Goal: Task Accomplishment & Management: Use online tool/utility

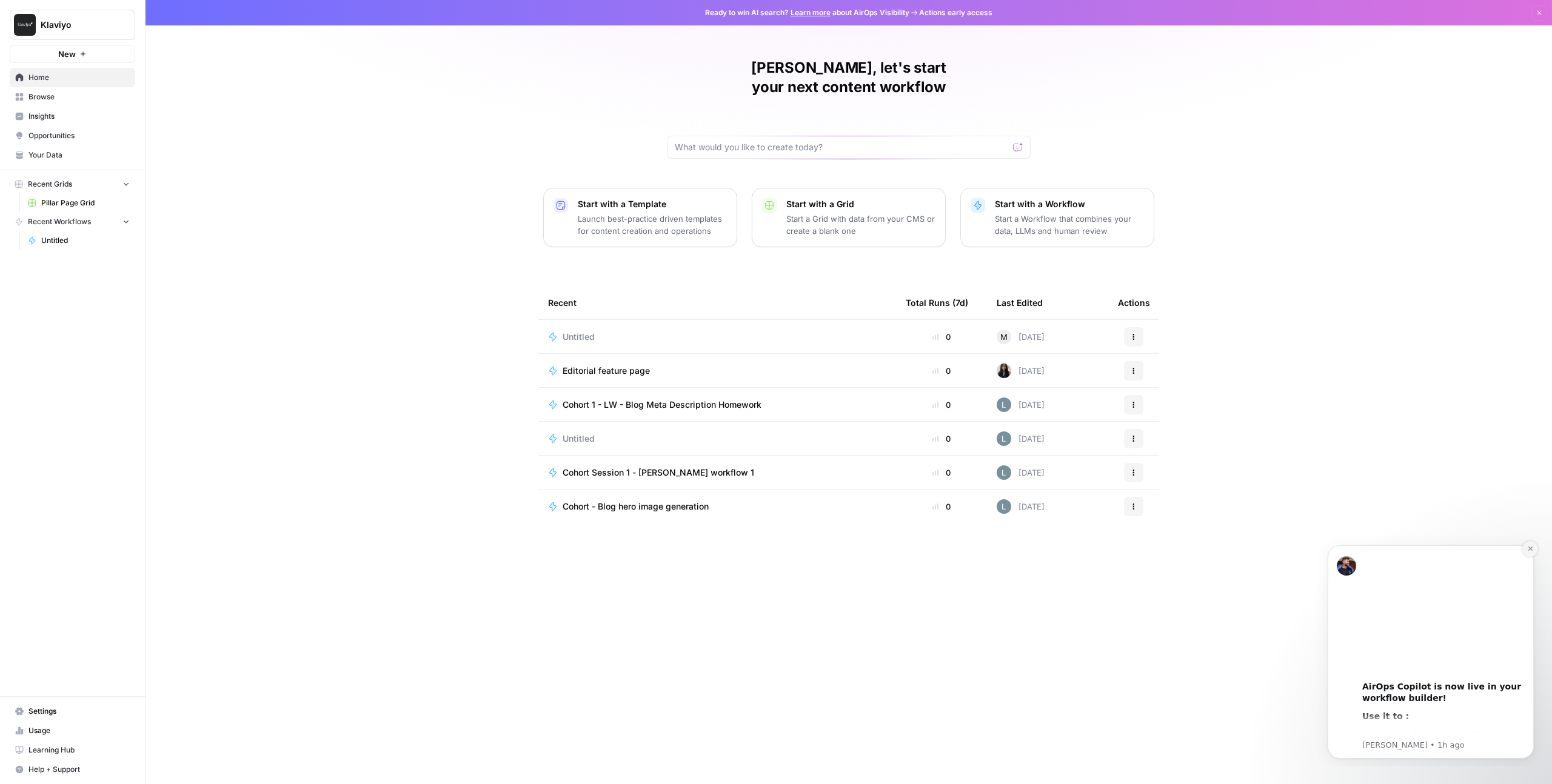
click at [1534, 549] on button "Dismiss notification" at bounding box center [1530, 549] width 16 height 16
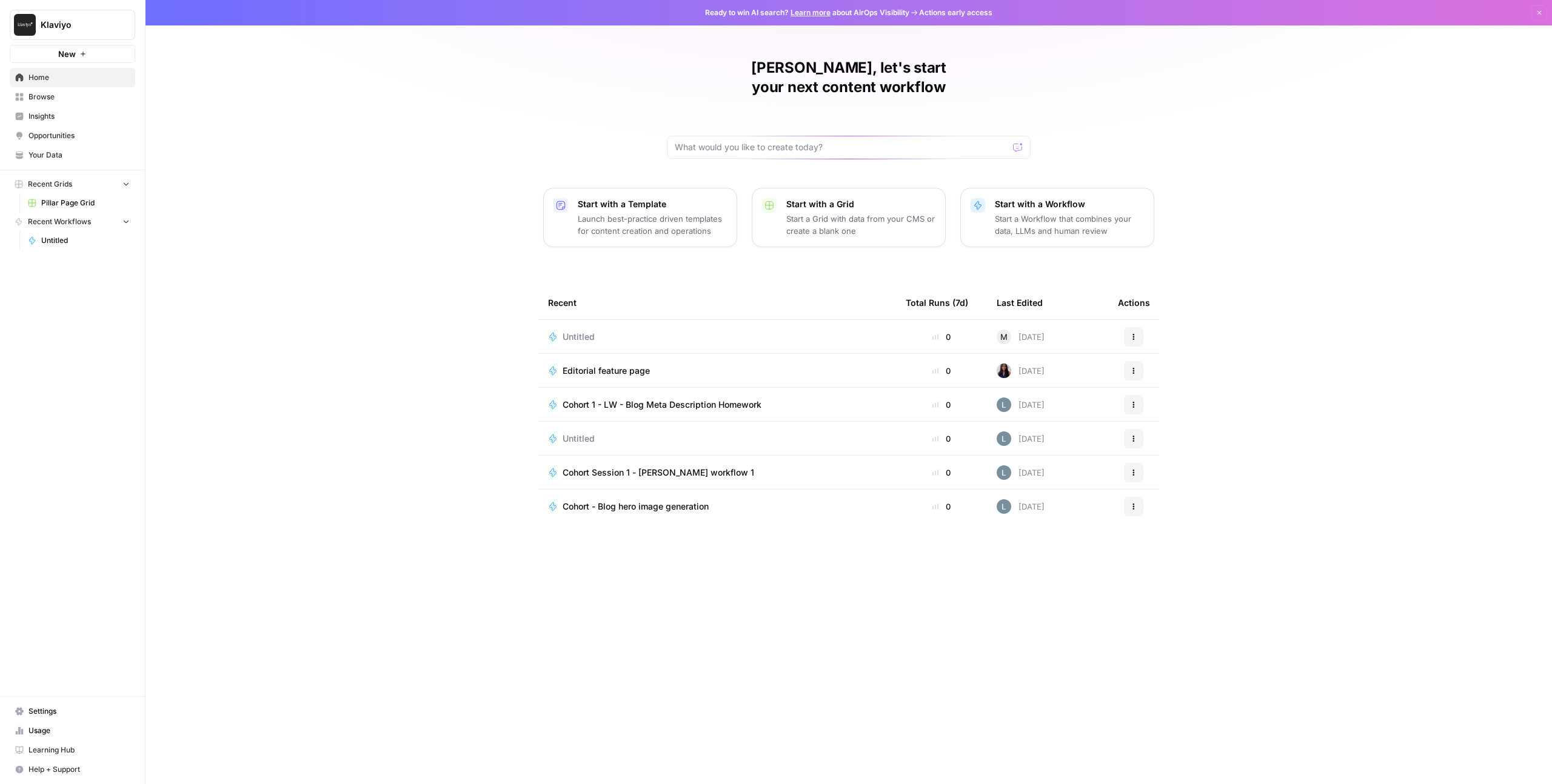
click at [81, 747] on span "Learning Hub" at bounding box center [79, 750] width 101 height 11
click at [127, 219] on icon "button" at bounding box center [126, 221] width 8 height 8
click at [127, 219] on icon "button" at bounding box center [126, 222] width 8 height 8
click at [98, 221] on button "Recent Workflows" at bounding box center [73, 222] width 126 height 18
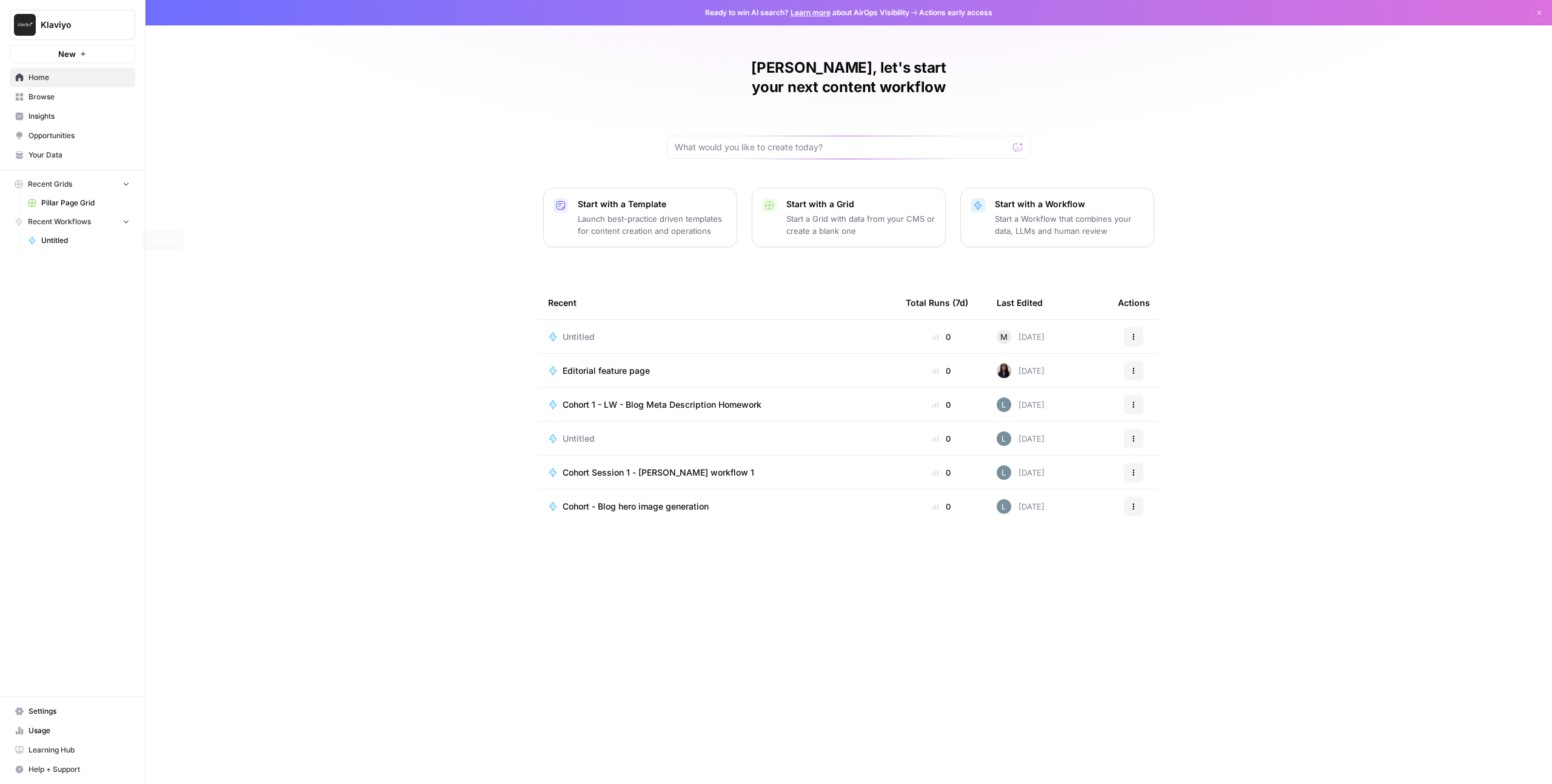
click at [51, 241] on span "Untitled" at bounding box center [86, 240] width 89 height 11
click at [75, 224] on span "Recent Workflows" at bounding box center [59, 222] width 63 height 11
click at [42, 98] on span "Browse" at bounding box center [79, 97] width 101 height 11
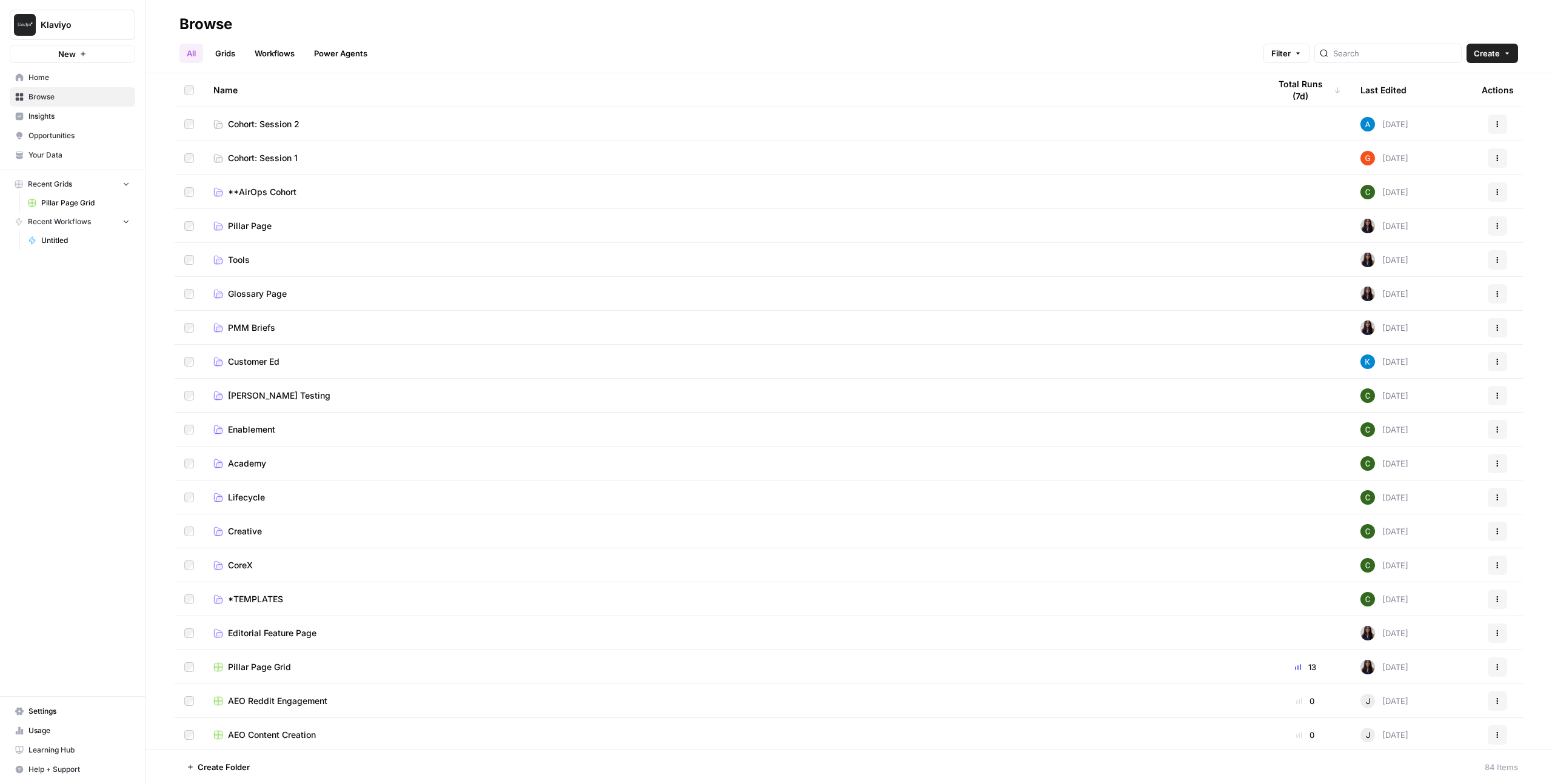
click at [255, 157] on span "Cohort: Session 1" at bounding box center [263, 158] width 70 height 12
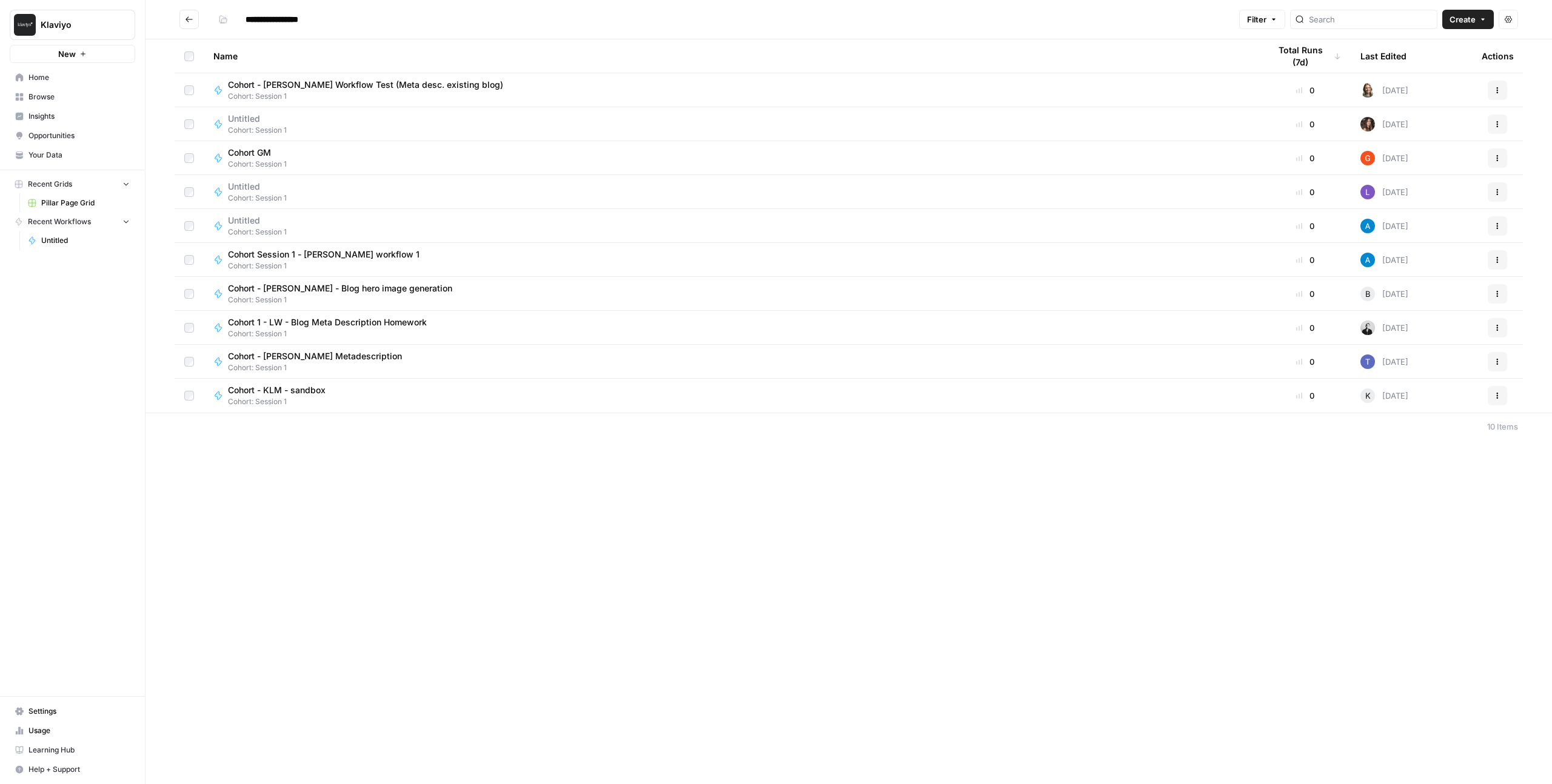
click at [1465, 21] on span "Create" at bounding box center [1463, 19] width 26 height 12
click at [1431, 67] on span "Workflow" at bounding box center [1444, 65] width 68 height 12
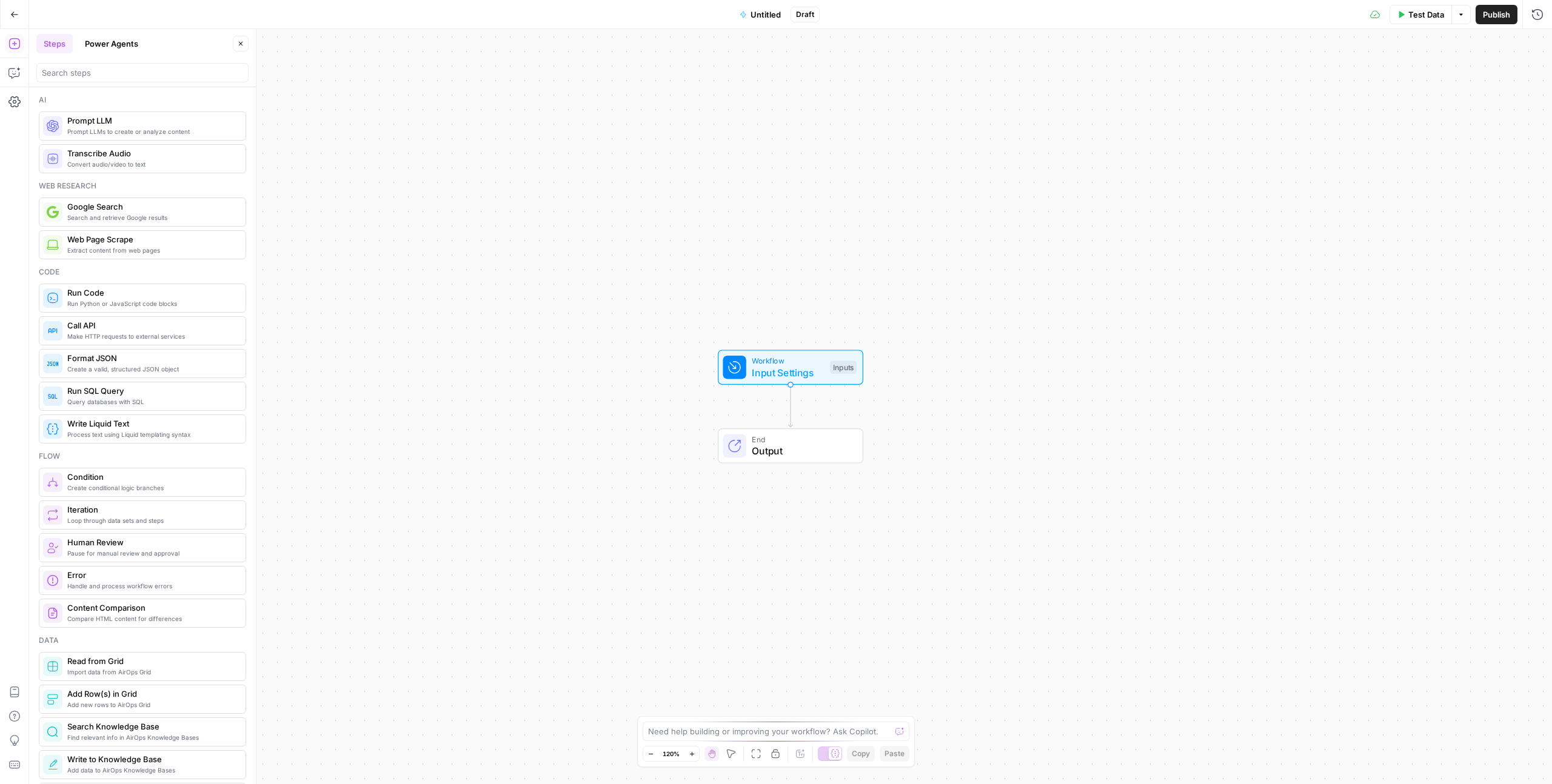
click at [763, 17] on span "Untitled" at bounding box center [765, 14] width 30 height 12
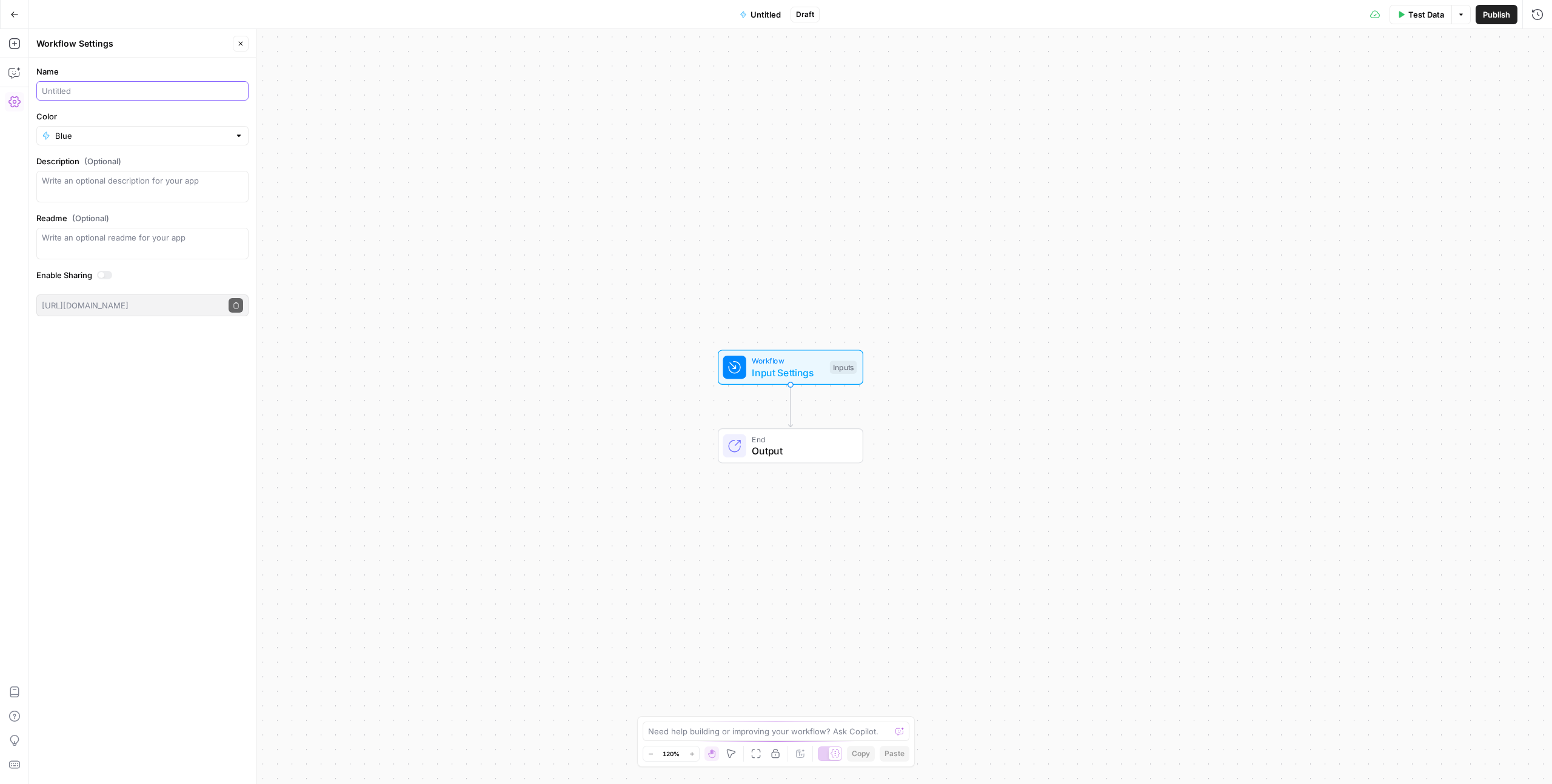
click at [84, 95] on input "Name" at bounding box center [143, 91] width 202 height 12
type input "Cohort - Brand FAQ Generator (Merida)"
click at [241, 135] on div at bounding box center [238, 135] width 8 height 12
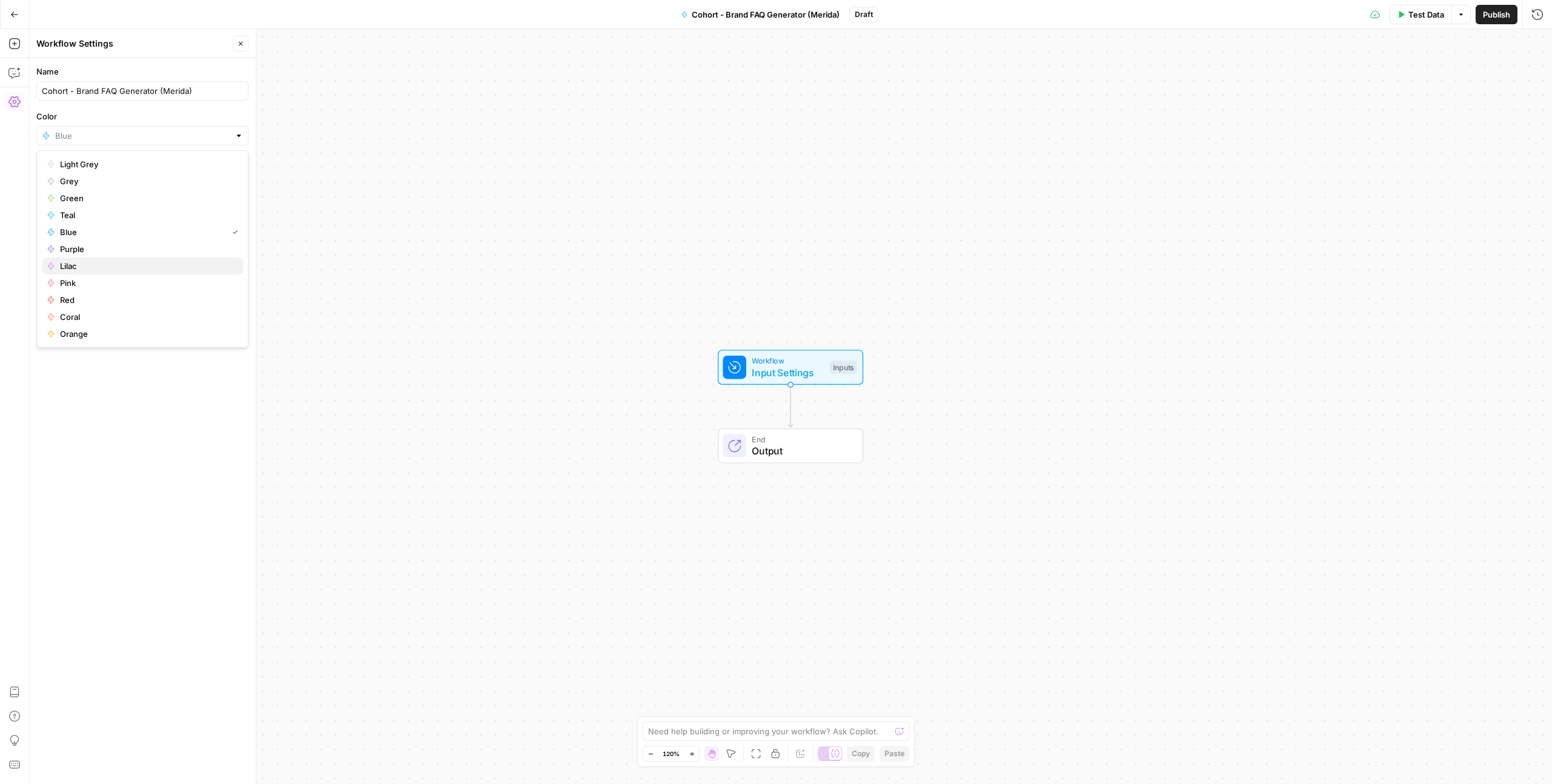
click at [76, 264] on span "Lilac" at bounding box center [147, 266] width 174 height 12
type input "Lilac"
click at [1502, 8] on span "Publish" at bounding box center [1496, 14] width 27 height 12
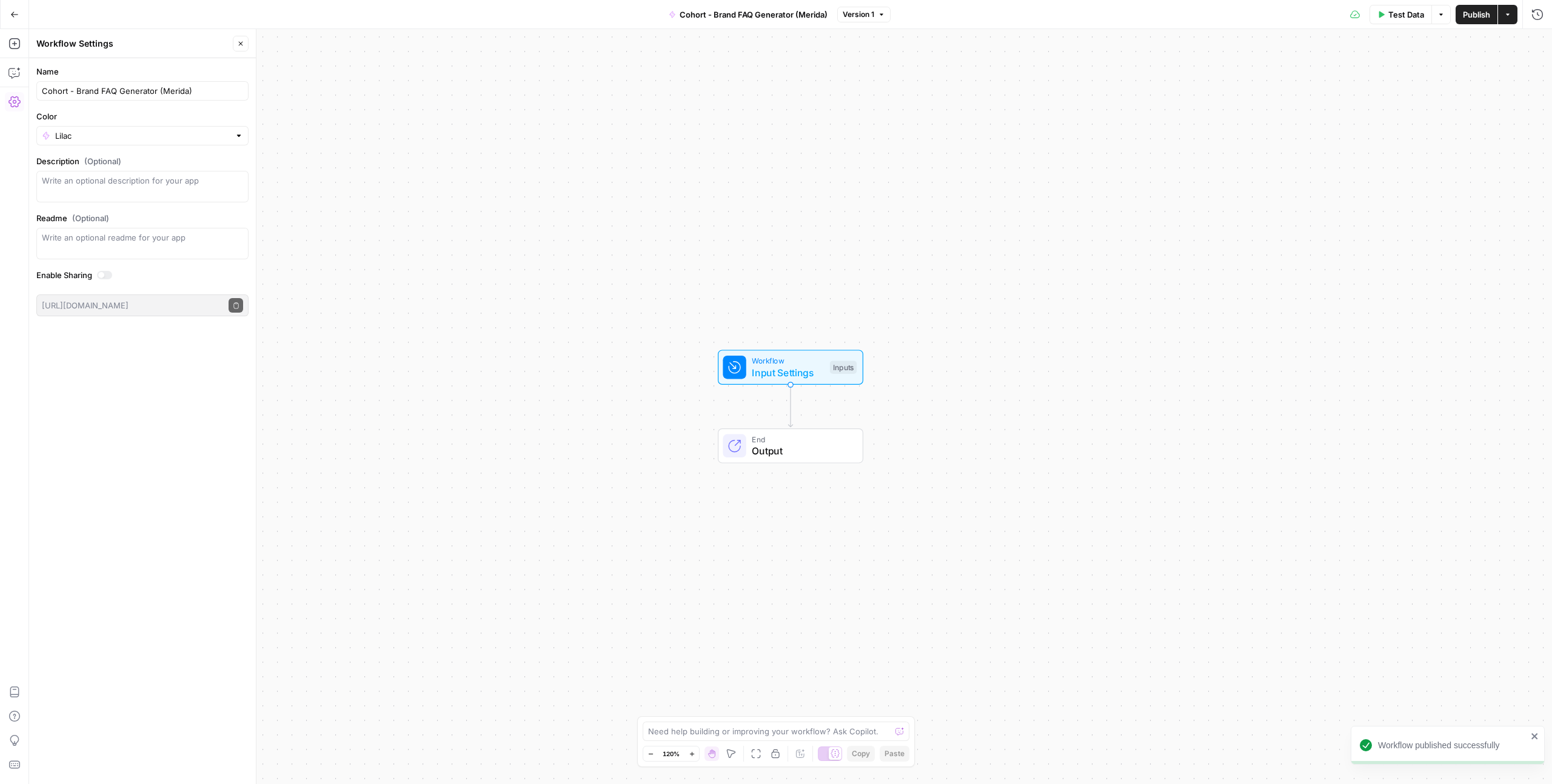
click at [1477, 16] on span "Publish" at bounding box center [1476, 14] width 27 height 12
click at [1132, 182] on div "Workflow Input Settings Inputs End Output" at bounding box center [791, 407] width 1523 height 755
click at [785, 370] on span "Input Settings" at bounding box center [787, 373] width 72 height 14
click at [794, 357] on span "Workflow" at bounding box center [787, 361] width 72 height 12
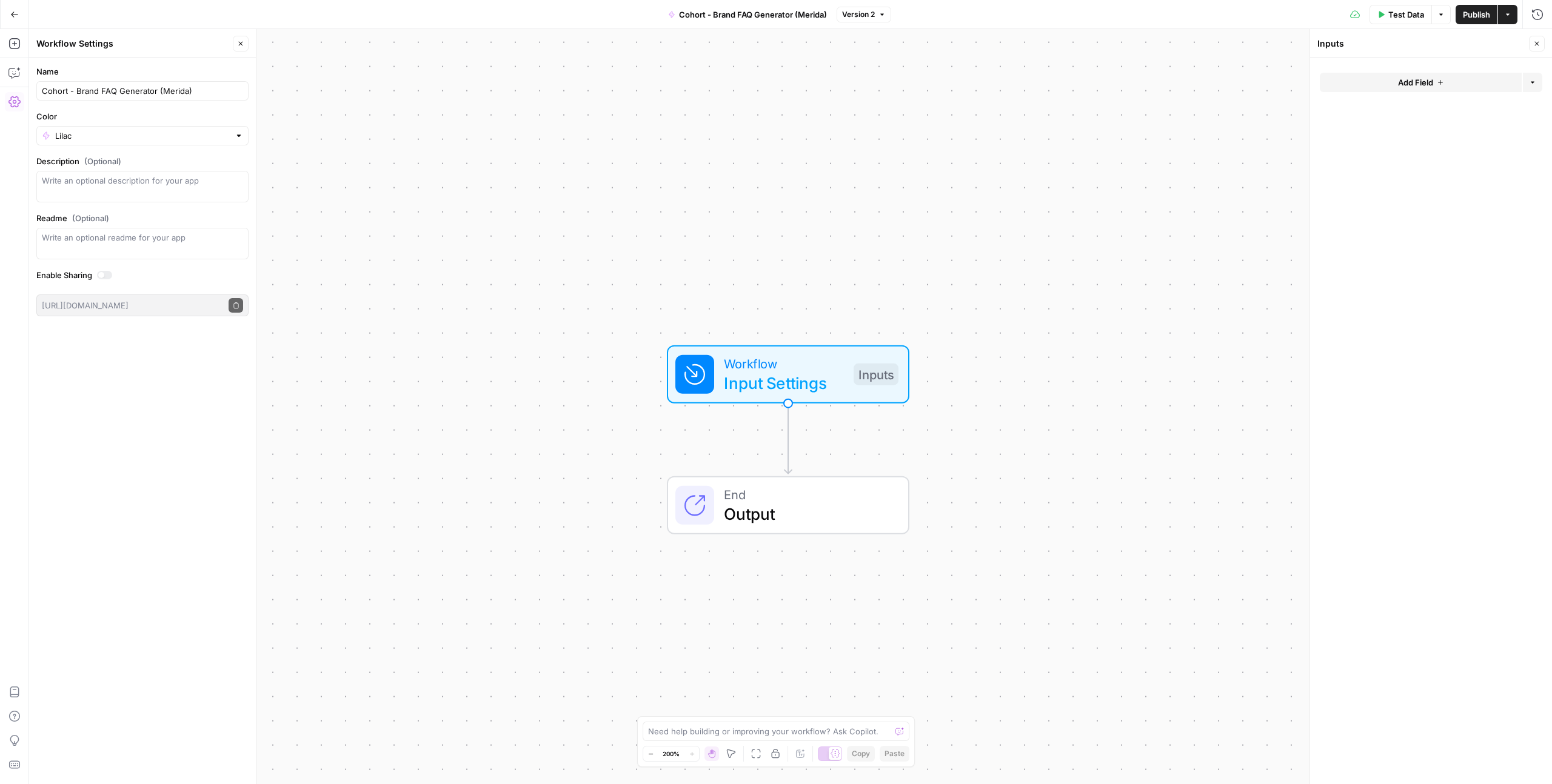
click at [1467, 86] on button "Add Field" at bounding box center [1420, 82] width 202 height 19
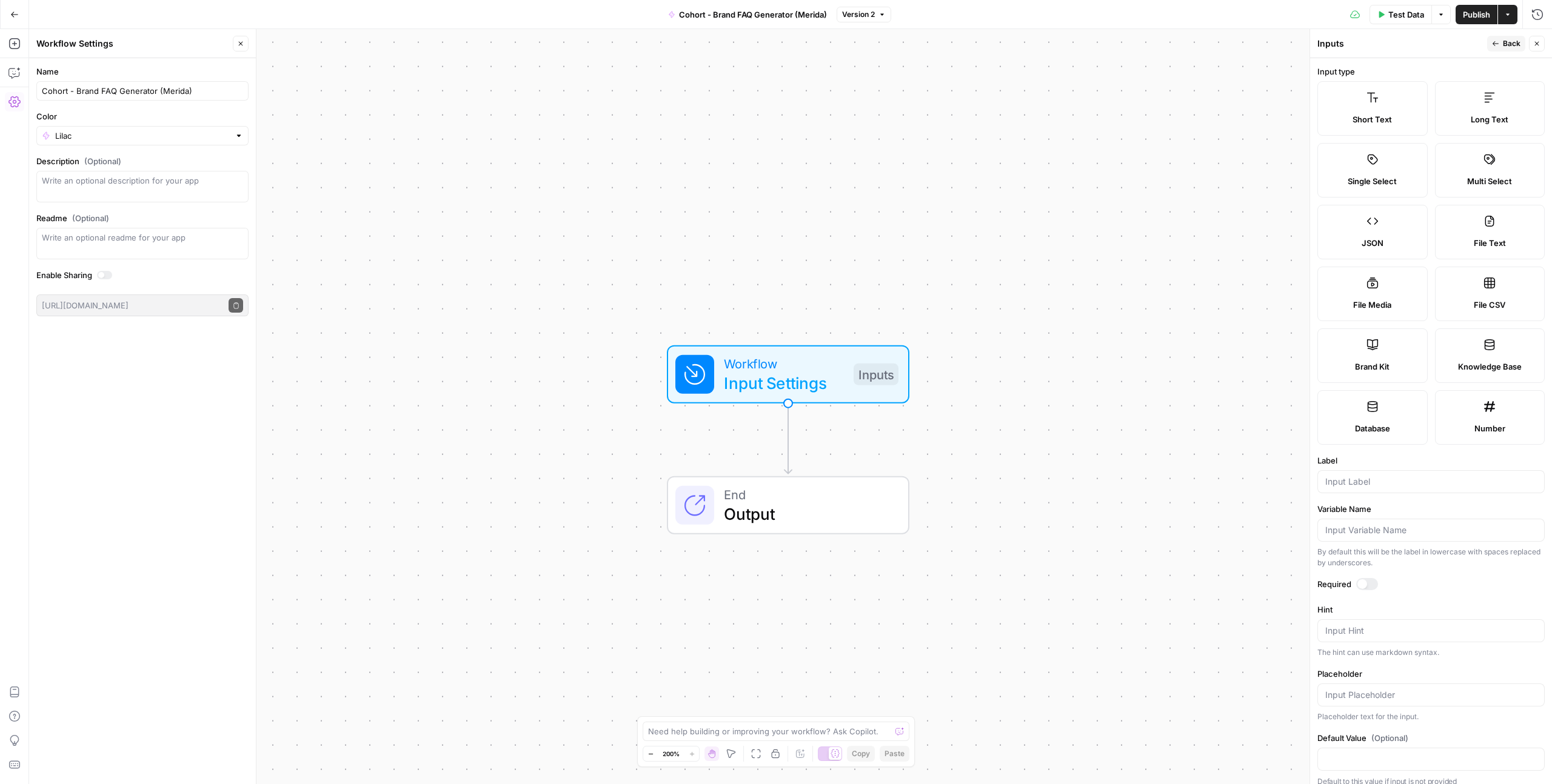
scroll to position [11, 0]
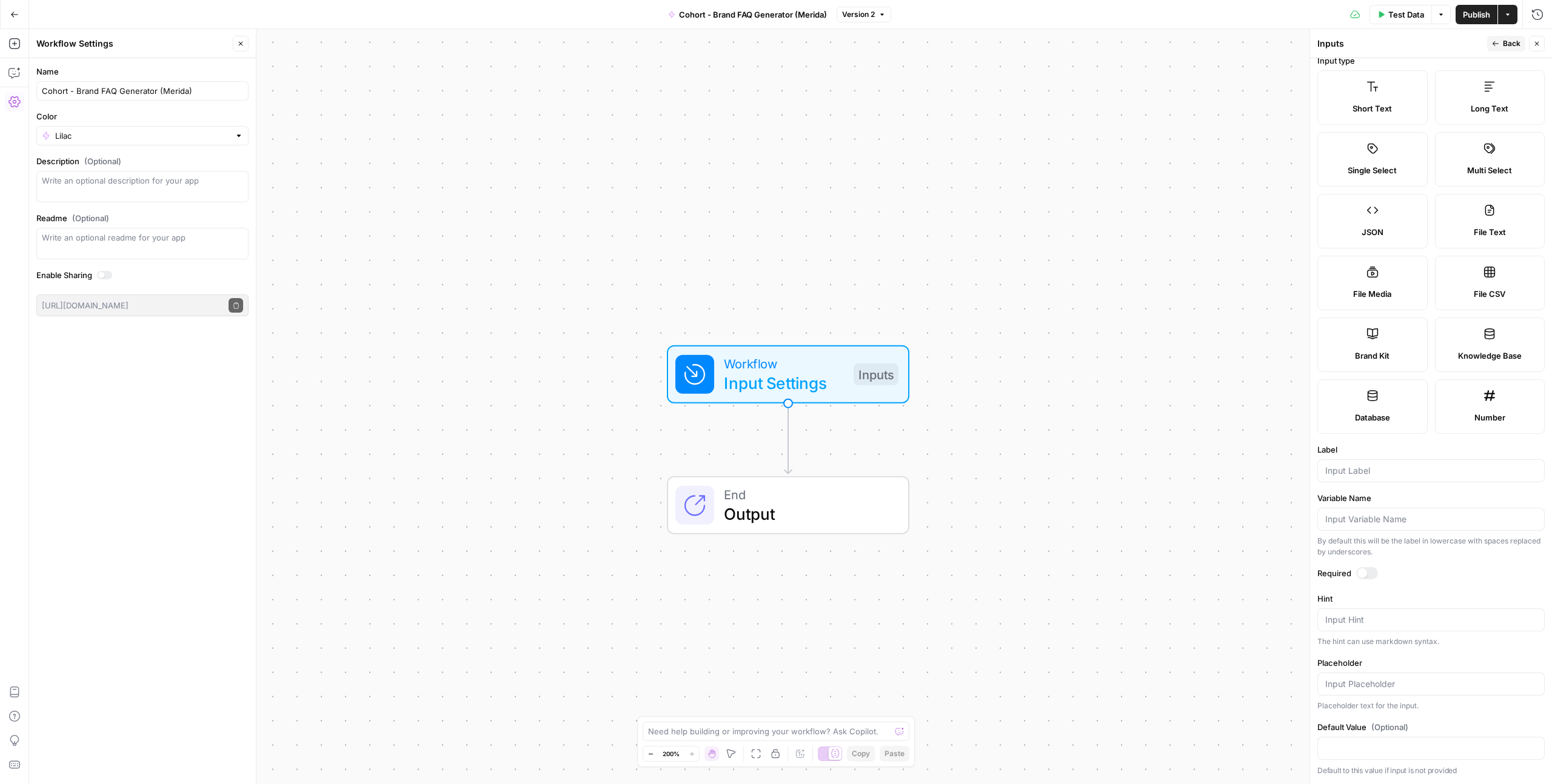
click at [1357, 351] on span "Brand Kit" at bounding box center [1372, 356] width 34 height 12
type input "Brand Kit"
type input "brand_kit"
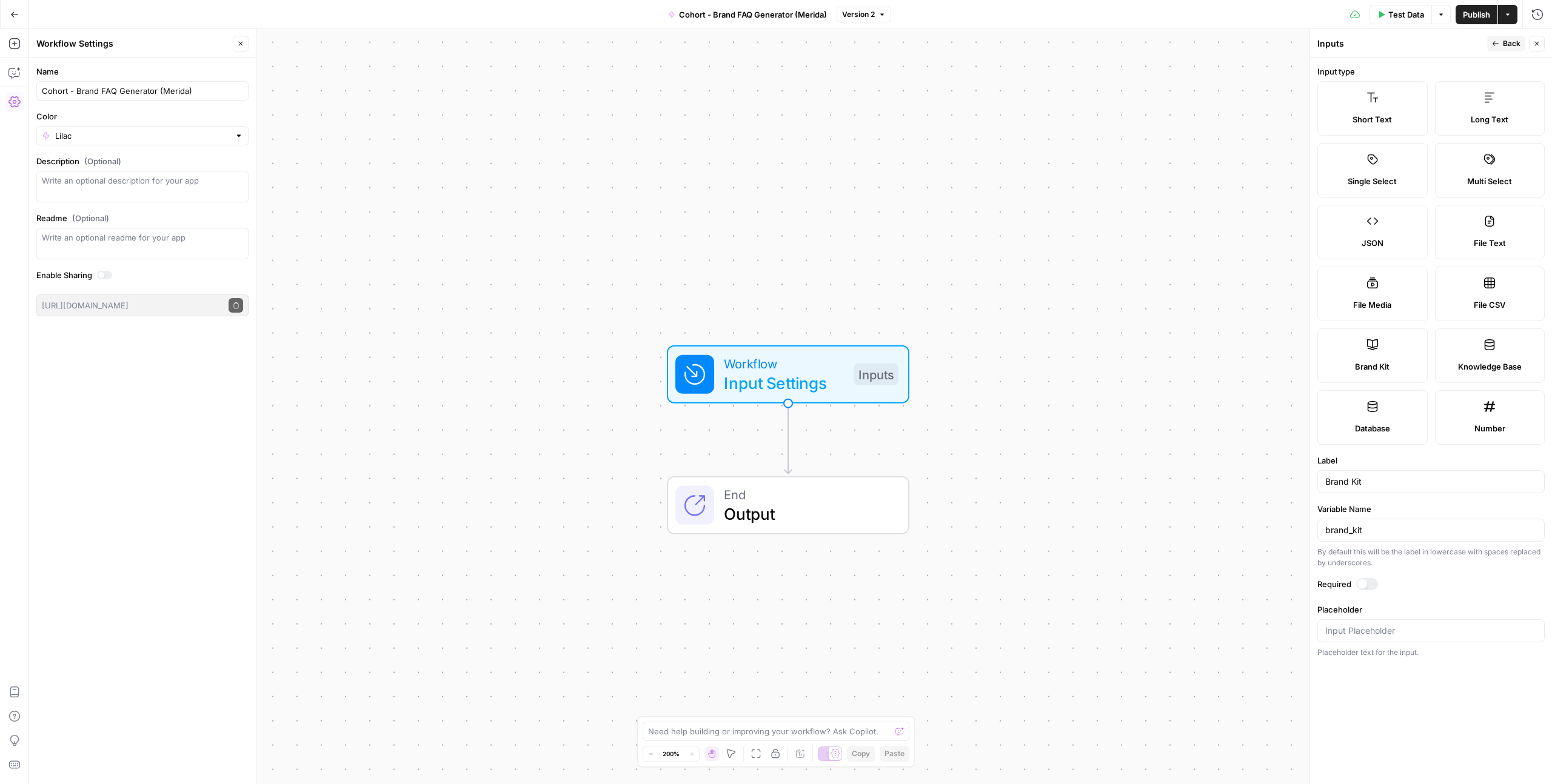
click at [1357, 351] on label "Brand Kit" at bounding box center [1372, 356] width 110 height 54
click at [1514, 43] on span "Back" at bounding box center [1511, 43] width 17 height 11
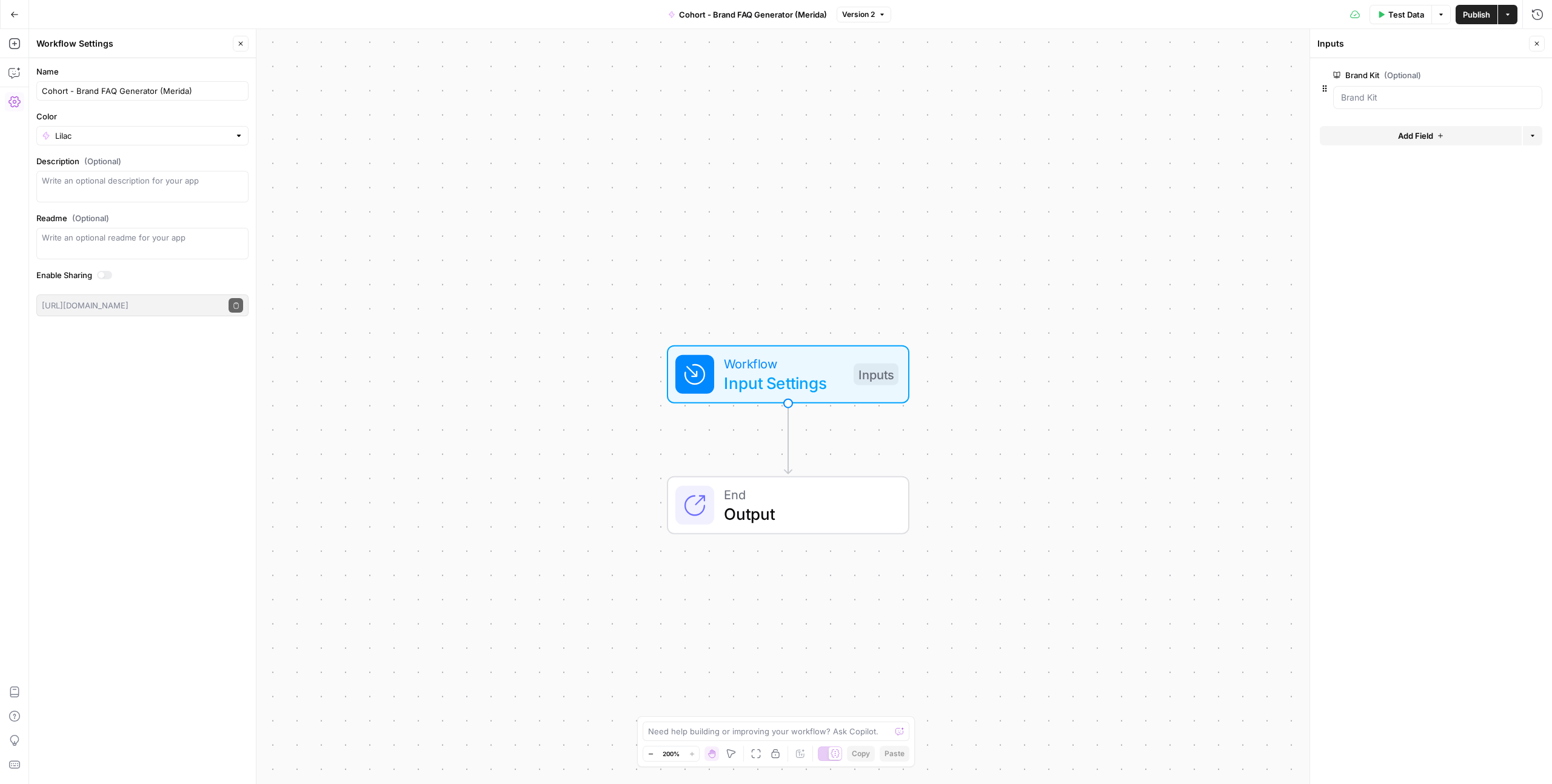
click at [1430, 136] on span "Add Field" at bounding box center [1415, 135] width 35 height 12
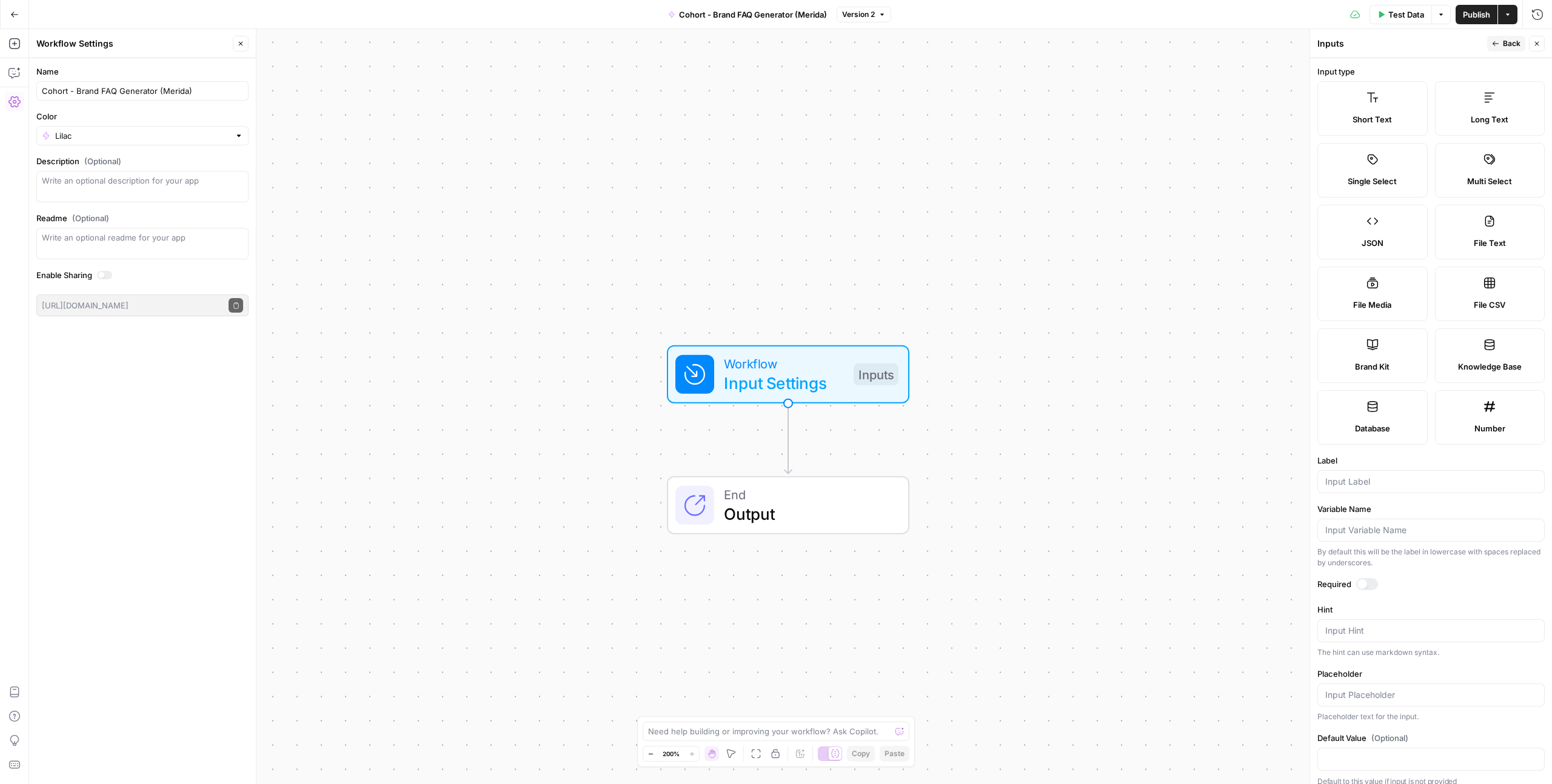
click at [1495, 36] on button "Back" at bounding box center [1506, 43] width 38 height 16
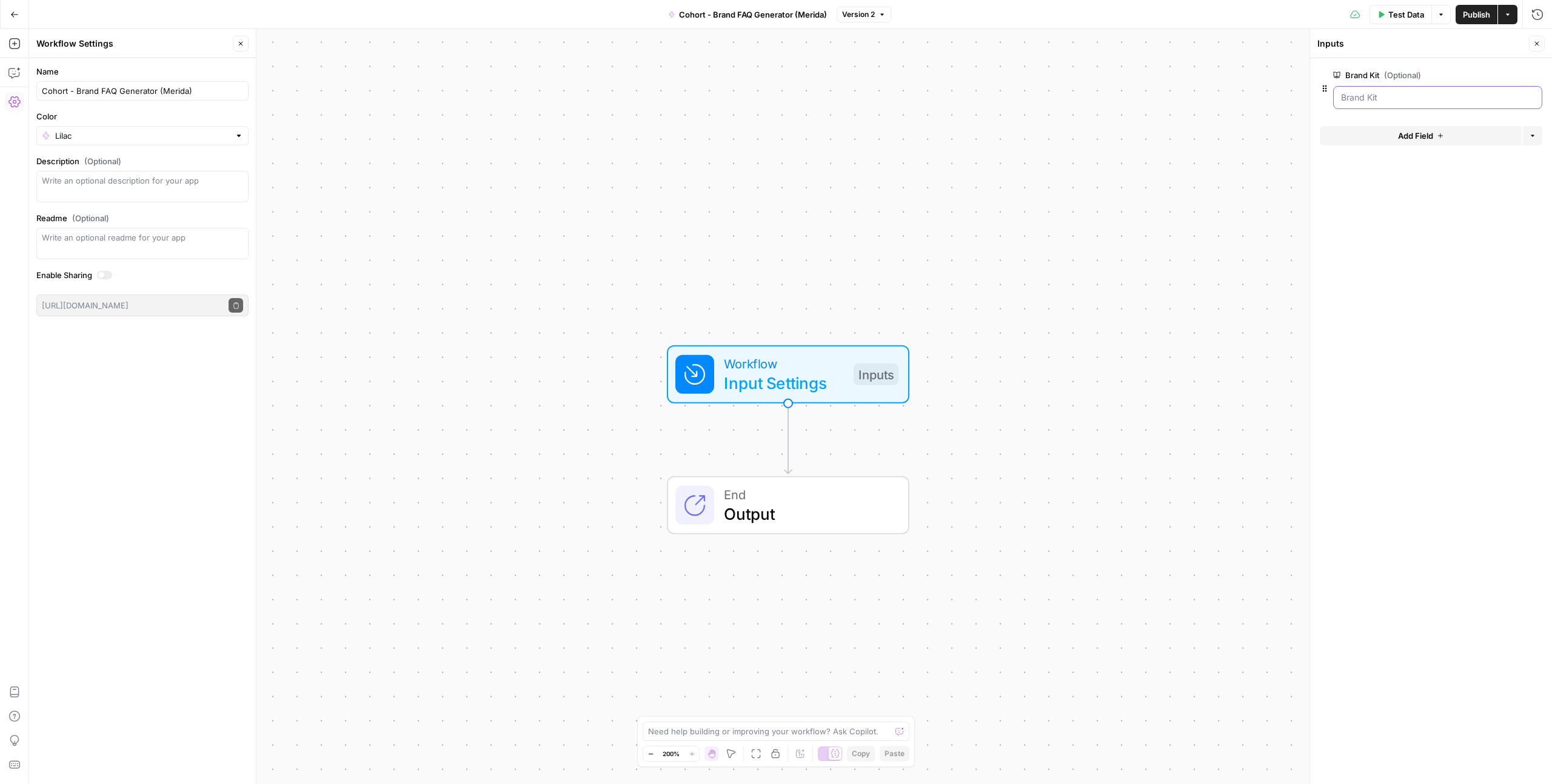
click at [1367, 94] on Kit "Brand Kit (Optional)" at bounding box center [1437, 97] width 193 height 12
click at [1367, 95] on Kit "Brand Kit (Optional)" at bounding box center [1437, 97] width 193 height 12
click at [1365, 103] on Kit "Brand Kit (Optional)" at bounding box center [1437, 97] width 193 height 12
click at [1325, 91] on icon "button" at bounding box center [1324, 88] width 10 height 10
click at [790, 467] on icon "Edge from start to end" at bounding box center [787, 439] width 7 height 71
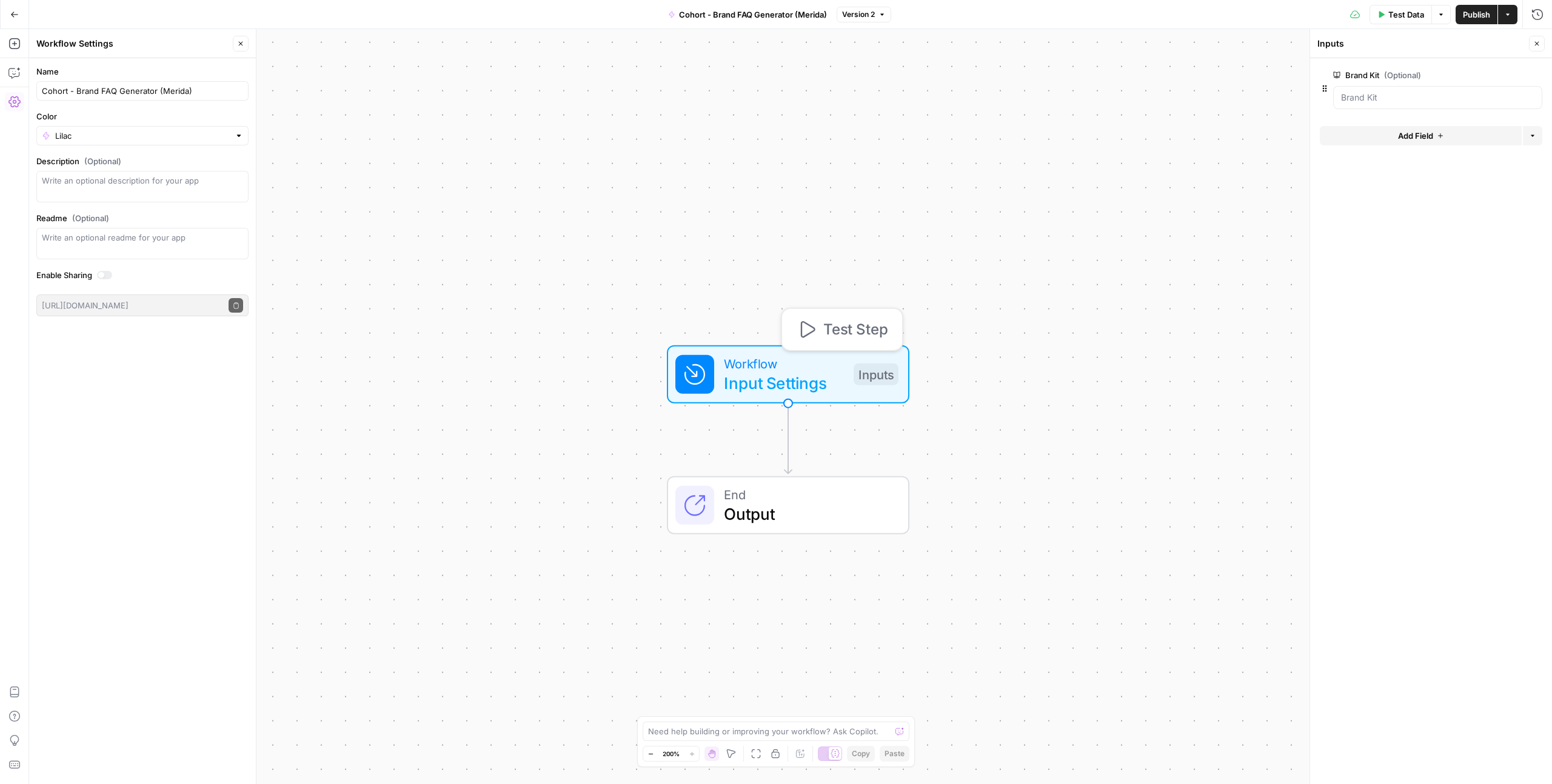
click at [775, 371] on span "Input Settings" at bounding box center [783, 382] width 120 height 24
click at [817, 336] on button "Test Step" at bounding box center [842, 330] width 110 height 32
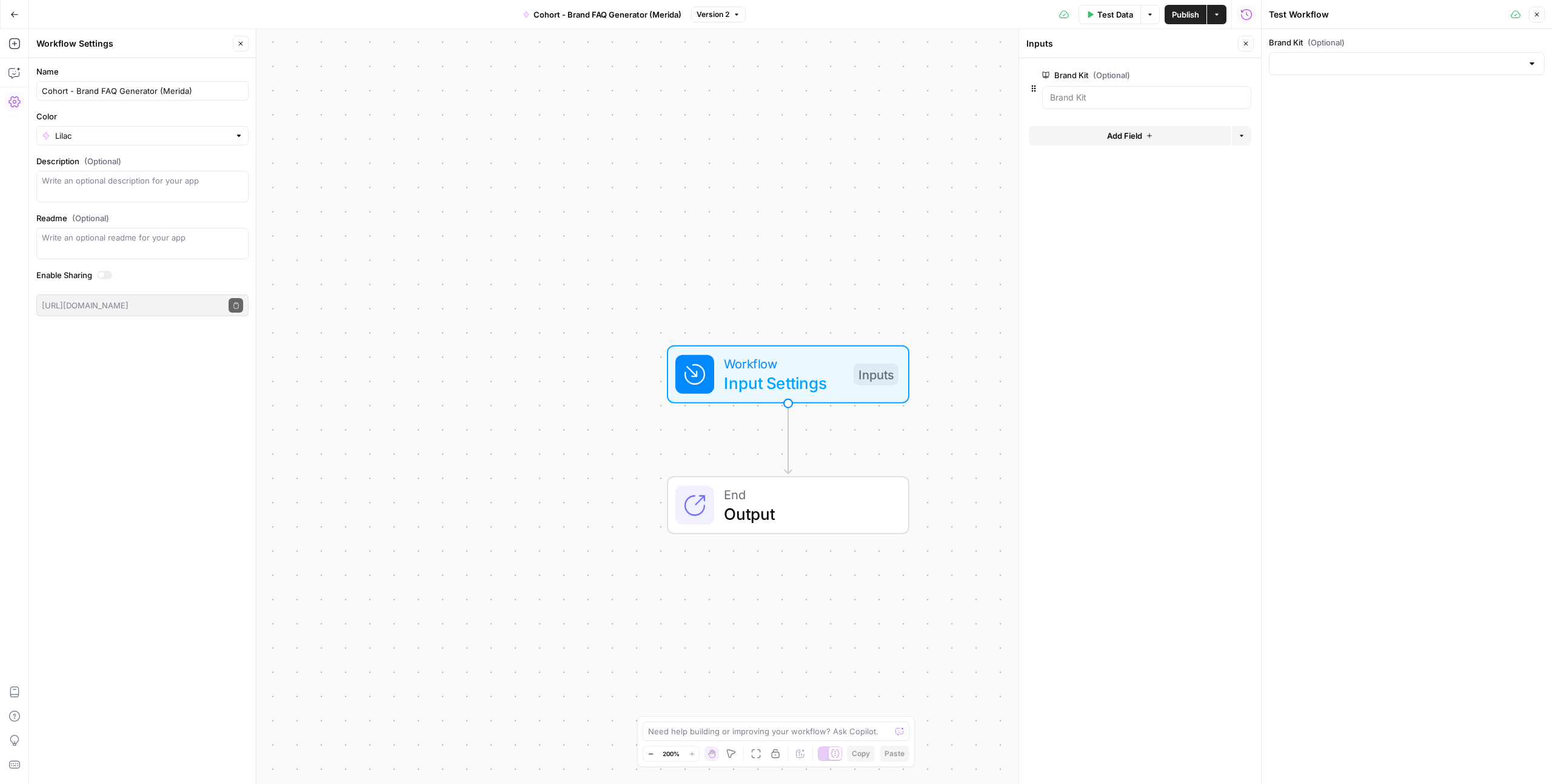
click at [1542, 12] on button "Close" at bounding box center [1536, 14] width 16 height 16
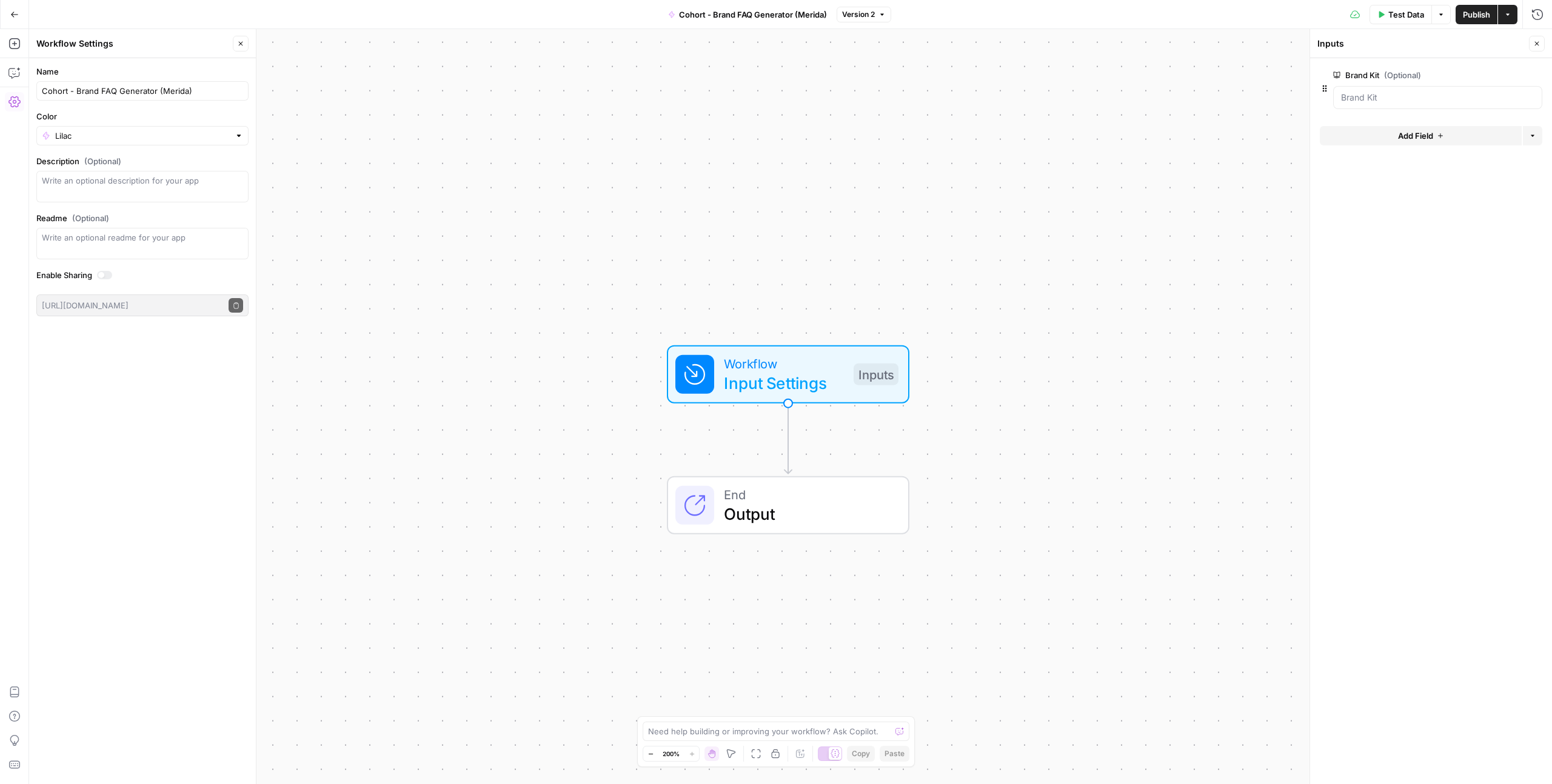
click at [1372, 135] on button "Add Field" at bounding box center [1420, 136] width 202 height 19
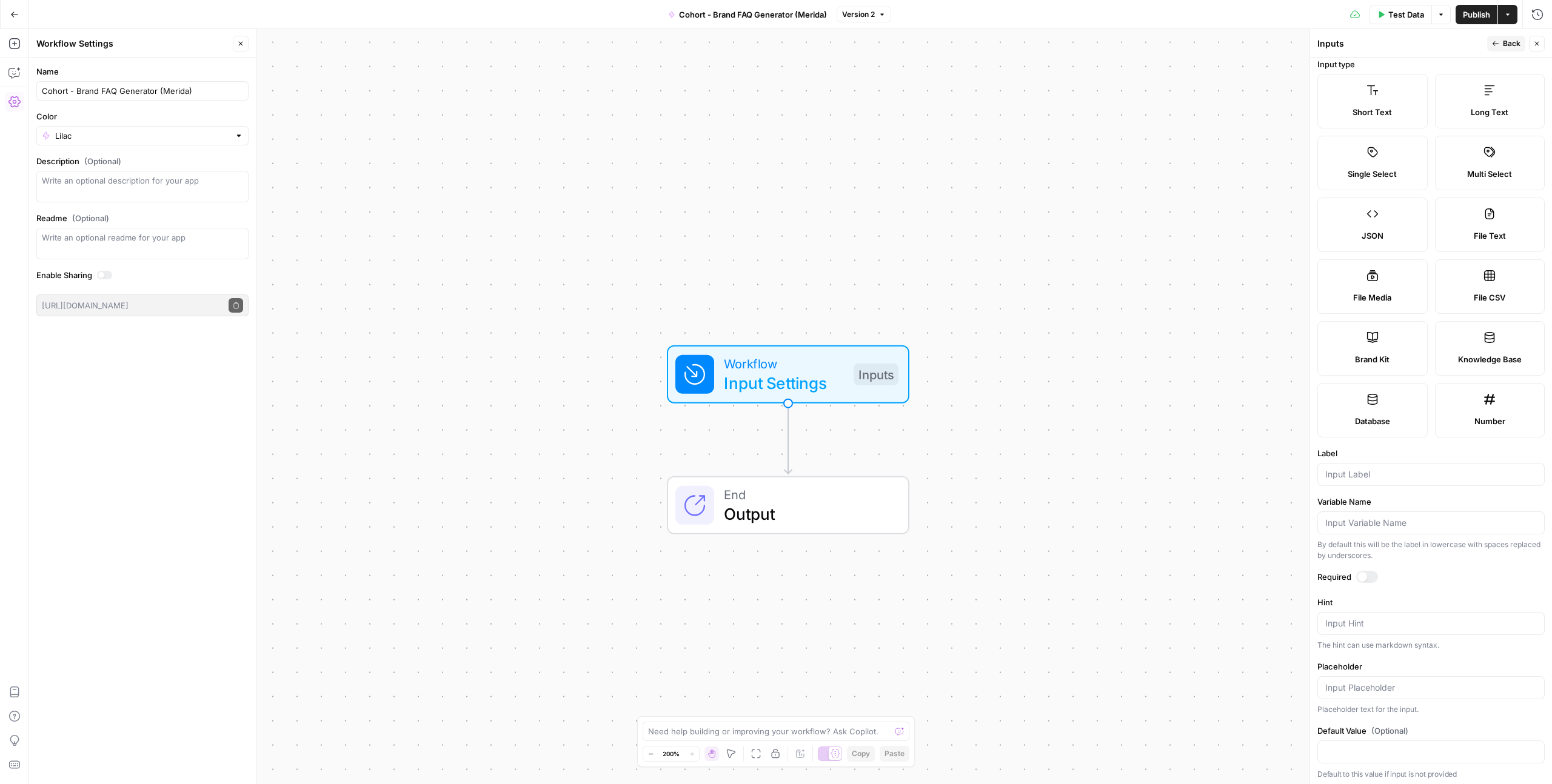
scroll to position [11, 0]
click at [1535, 38] on button "Close" at bounding box center [1536, 43] width 16 height 16
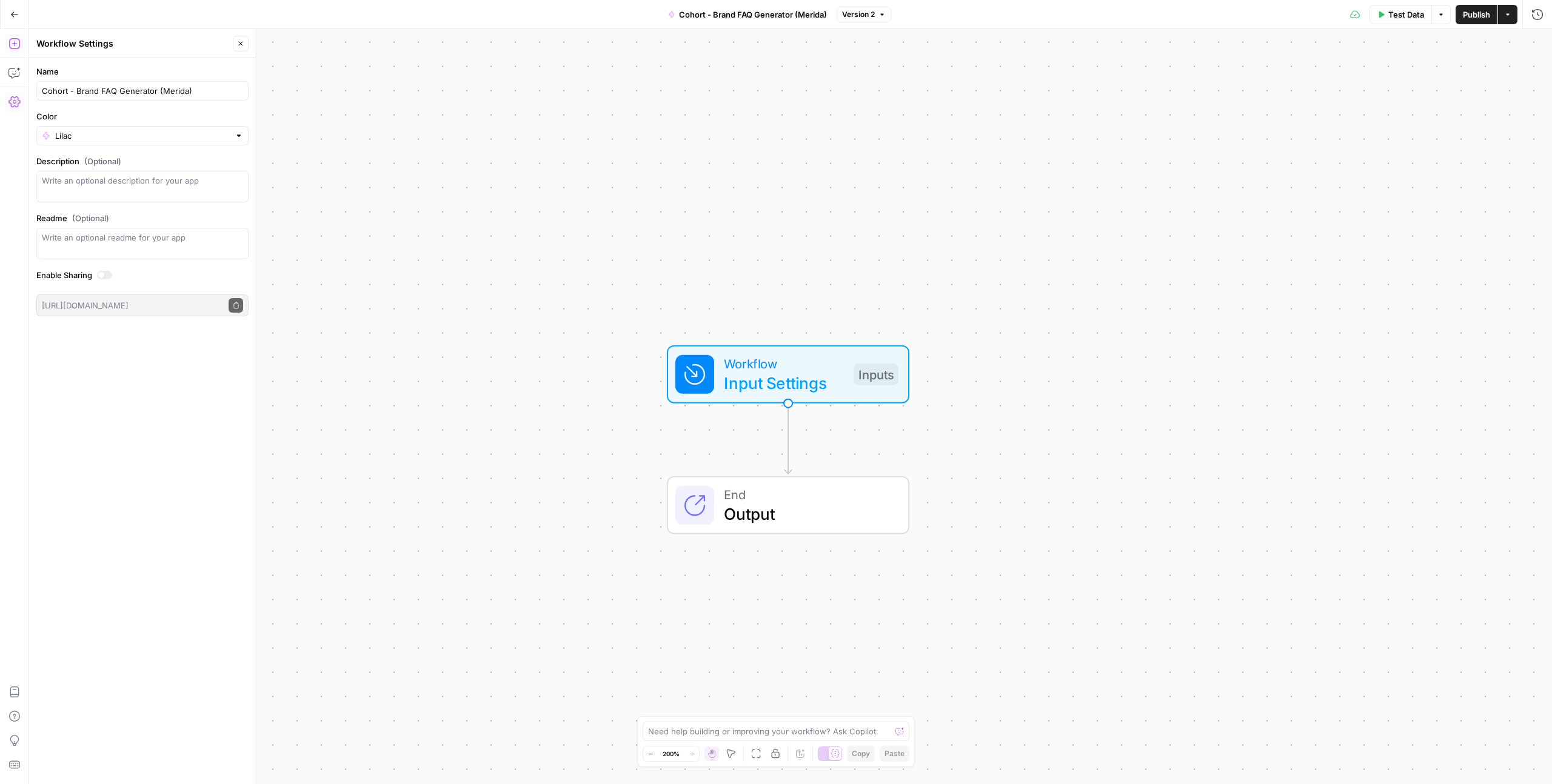
click at [14, 38] on icon "button" at bounding box center [14, 43] width 11 height 11
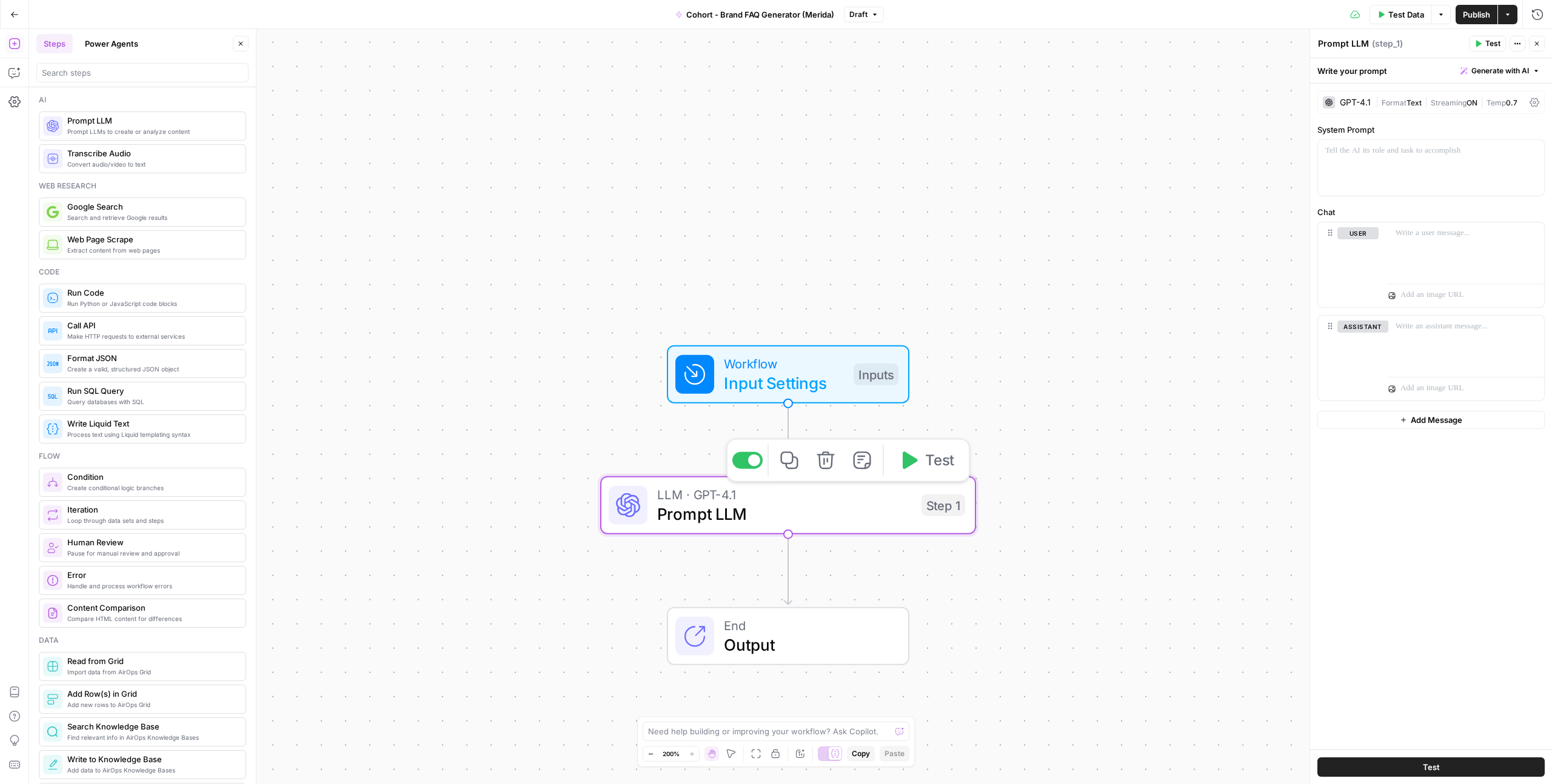
click at [789, 524] on span "Prompt LLM" at bounding box center [784, 514] width 255 height 24
click at [1371, 152] on p at bounding box center [1431, 151] width 211 height 12
click at [1372, 76] on div "Write your prompt Generate with AI" at bounding box center [1431, 71] width 242 height 25
click at [1417, 63] on div "Write your prompt Generate with AI" at bounding box center [1431, 71] width 242 height 25
click at [1533, 68] on icon "button" at bounding box center [1536, 71] width 7 height 7
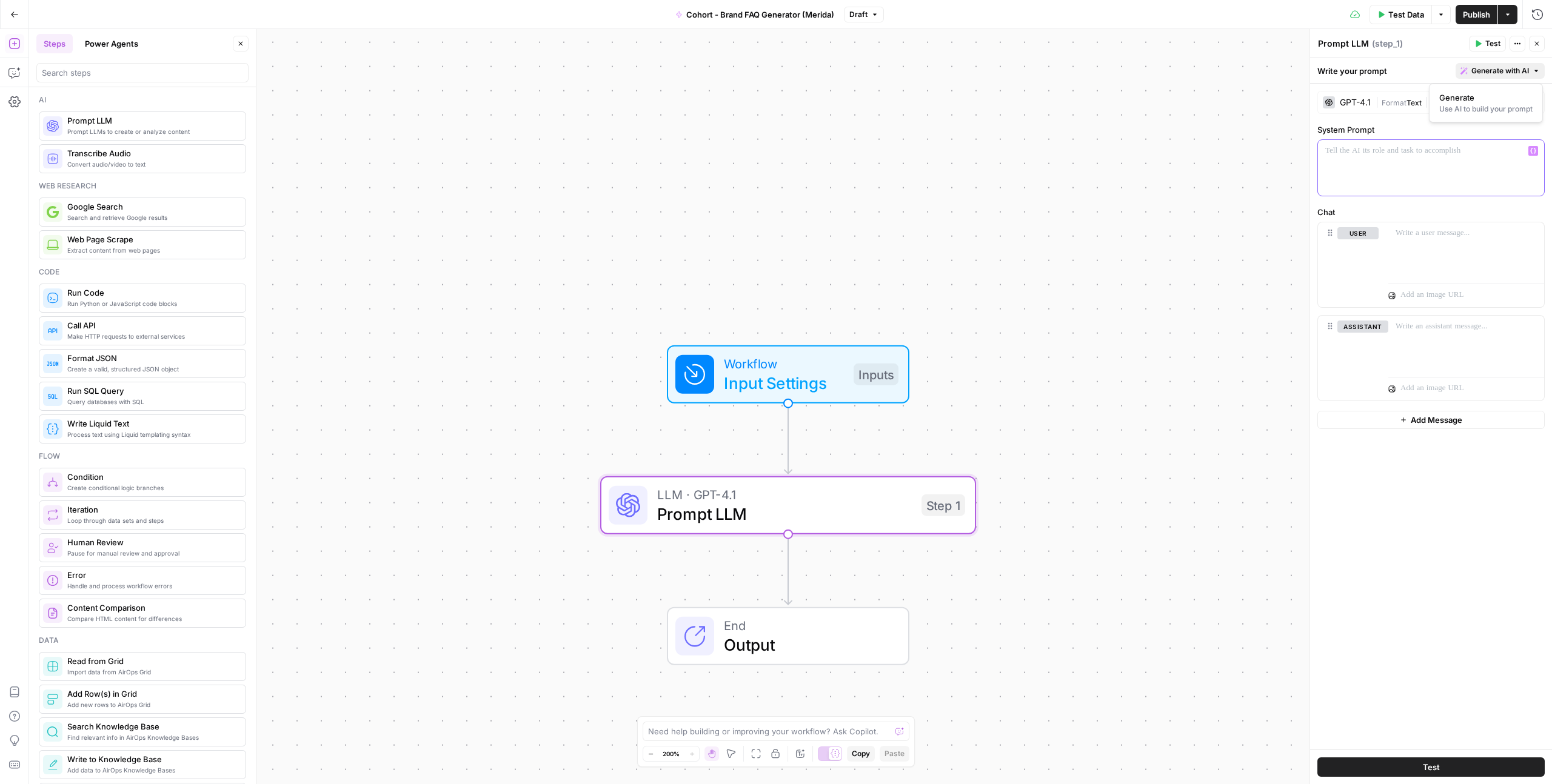
click at [1448, 170] on div at bounding box center [1431, 168] width 226 height 56
click at [1011, 120] on div "Workflow Input Settings Inputs LLM · GPT-4.1 Prompt LLM Step 1 End Output" at bounding box center [791, 407] width 1523 height 755
click at [1384, 159] on div "*" at bounding box center [1431, 168] width 226 height 56
click at [1365, 153] on p at bounding box center [1431, 151] width 211 height 12
click at [1390, 10] on span "Test Data" at bounding box center [1406, 14] width 36 height 12
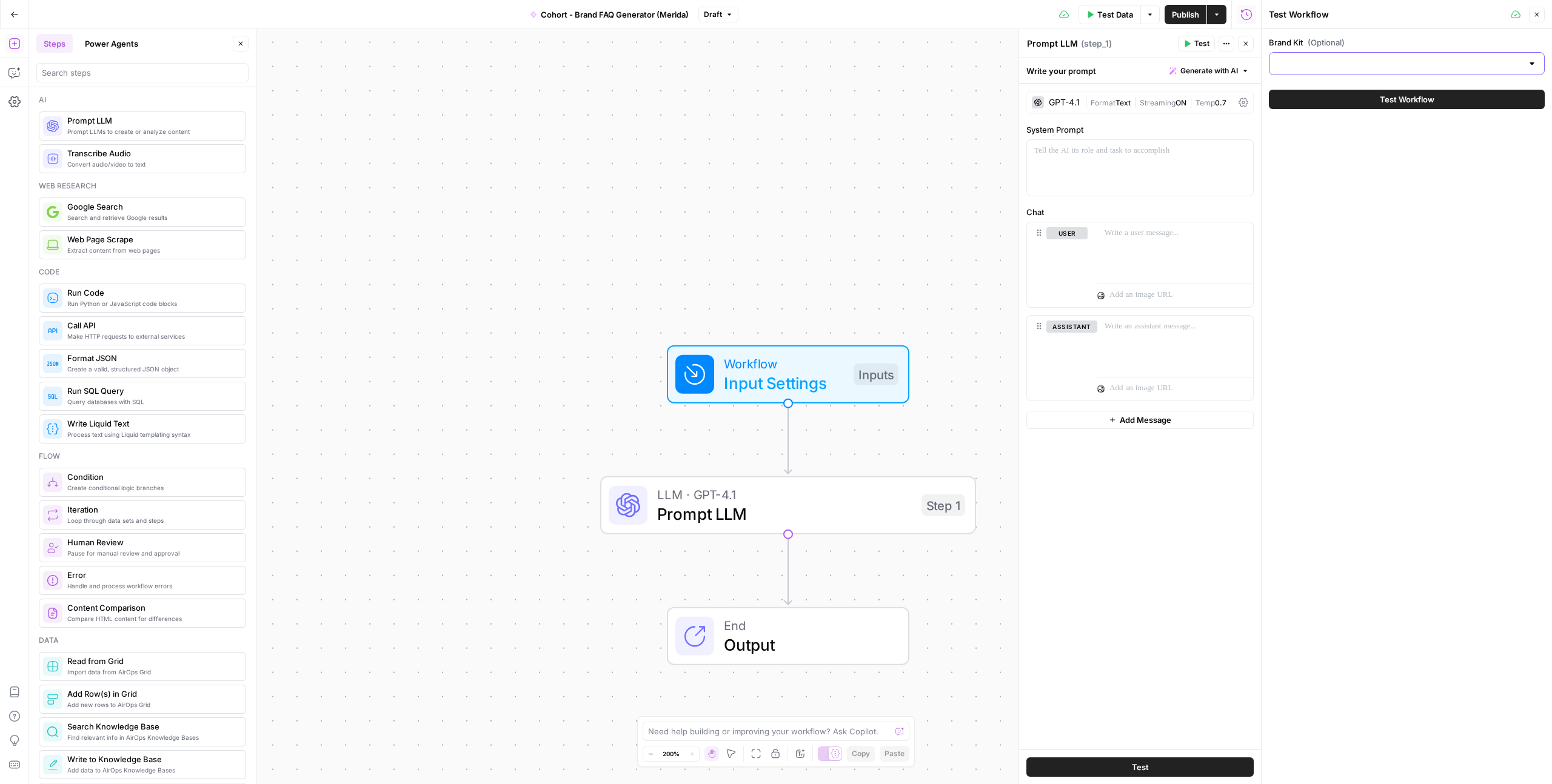
click at [1351, 60] on input "Brand Kit (Optional)" at bounding box center [1399, 63] width 246 height 12
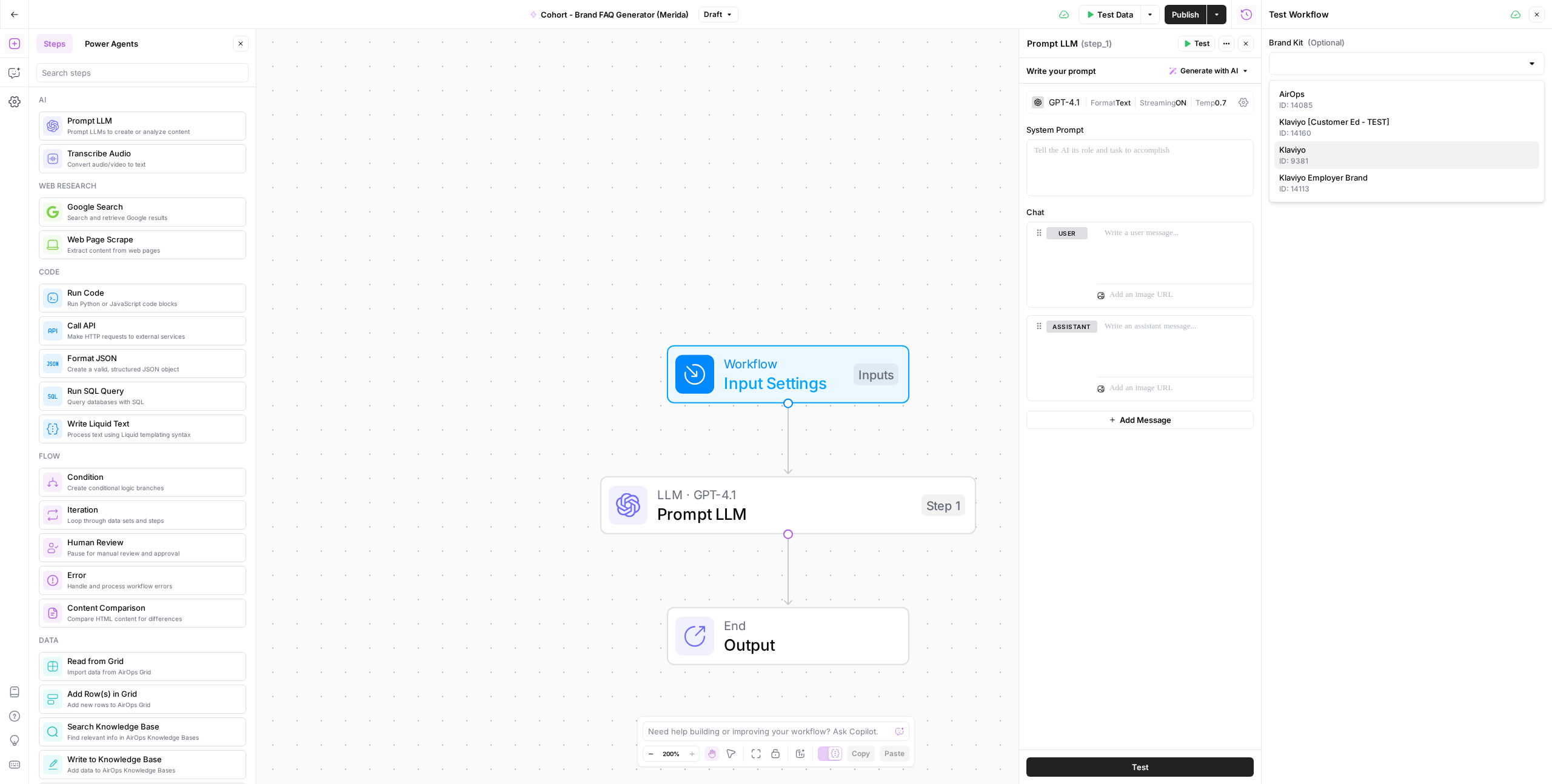
click at [1290, 147] on span "Klaviyo" at bounding box center [1404, 150] width 250 height 12
type input "Klaviyo"
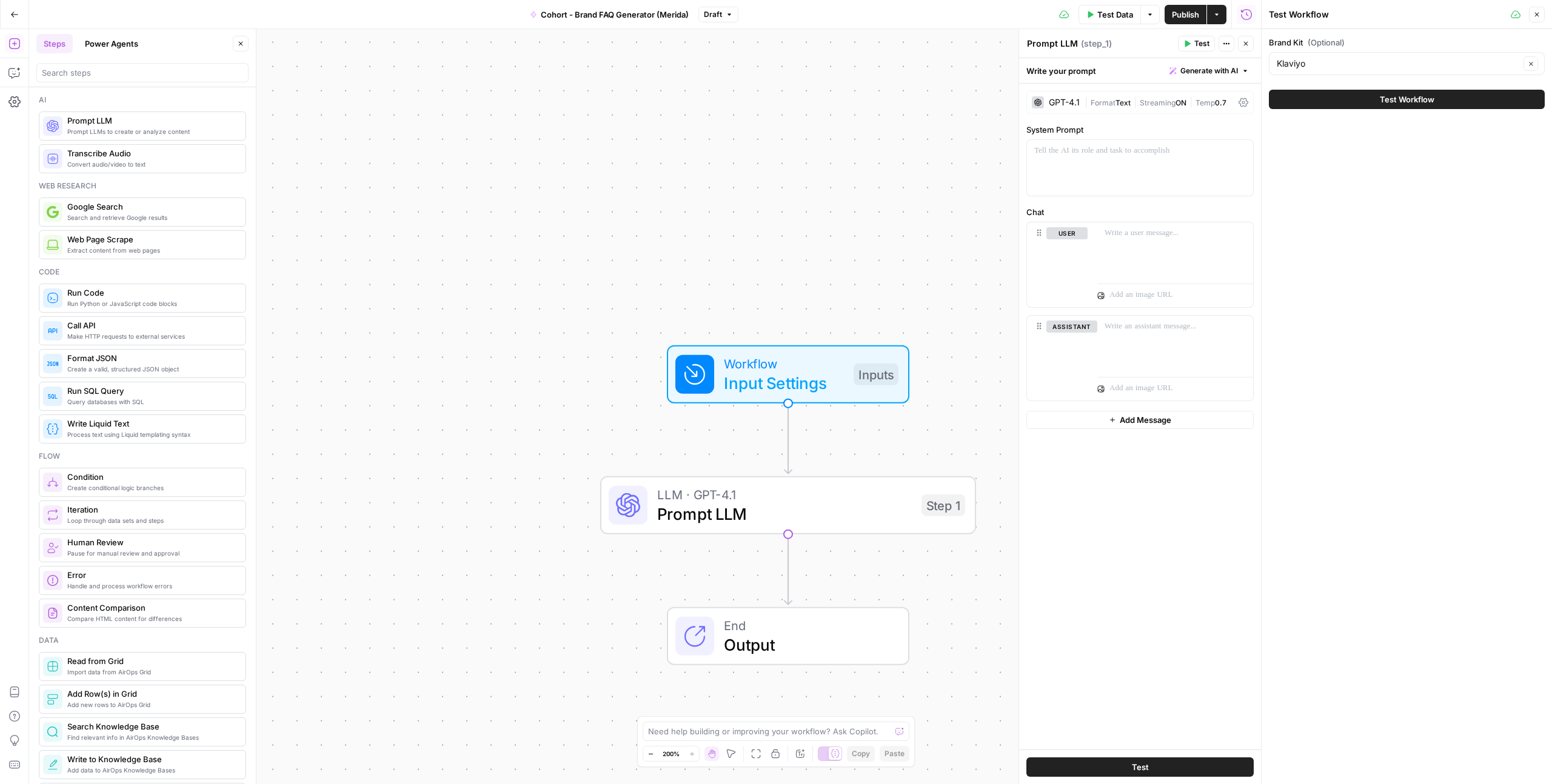
click at [1537, 8] on button "Close" at bounding box center [1536, 14] width 16 height 16
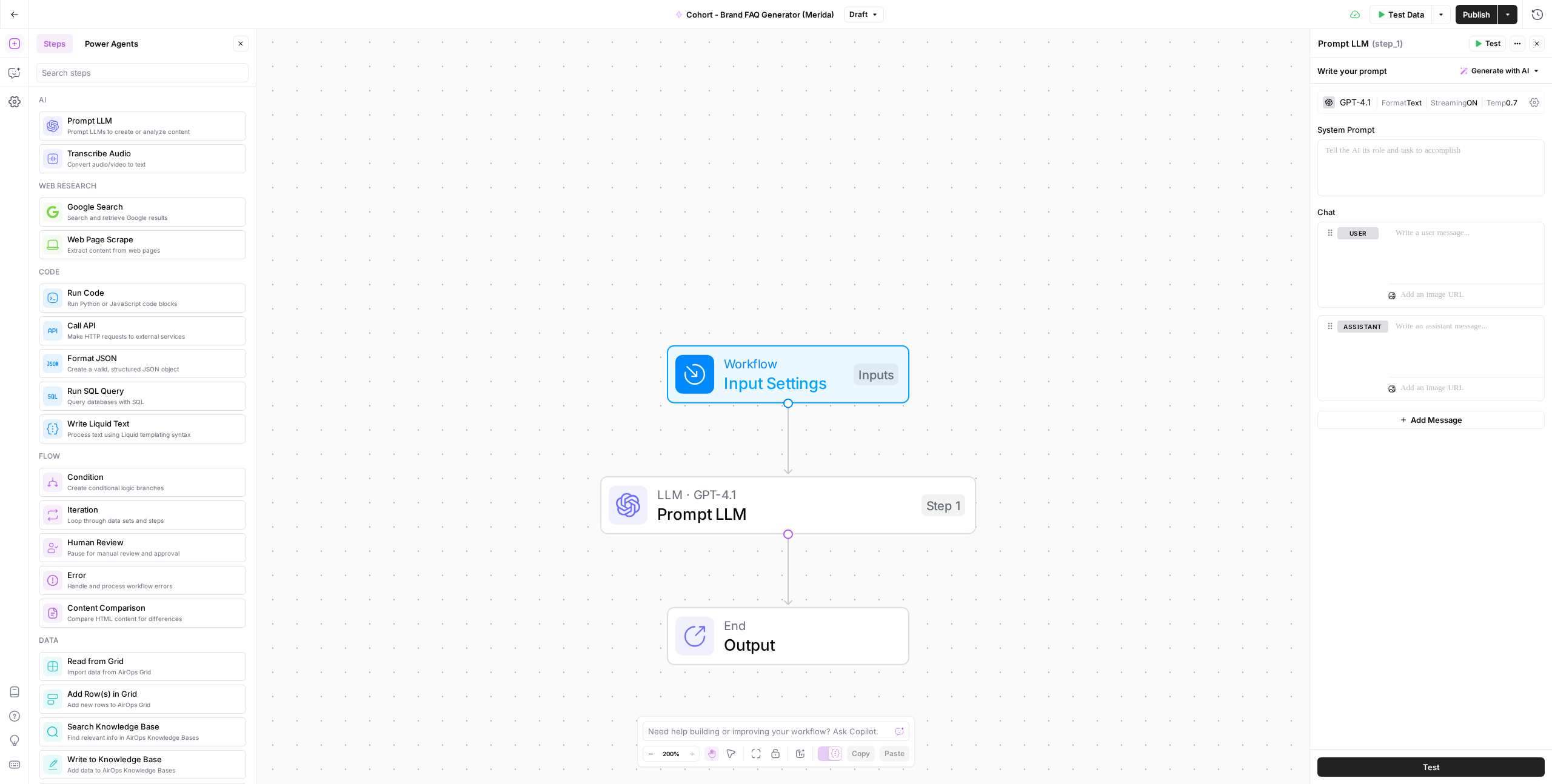
click at [761, 518] on span "Prompt LLM" at bounding box center [784, 514] width 255 height 24
click at [1365, 171] on div at bounding box center [1431, 168] width 226 height 56
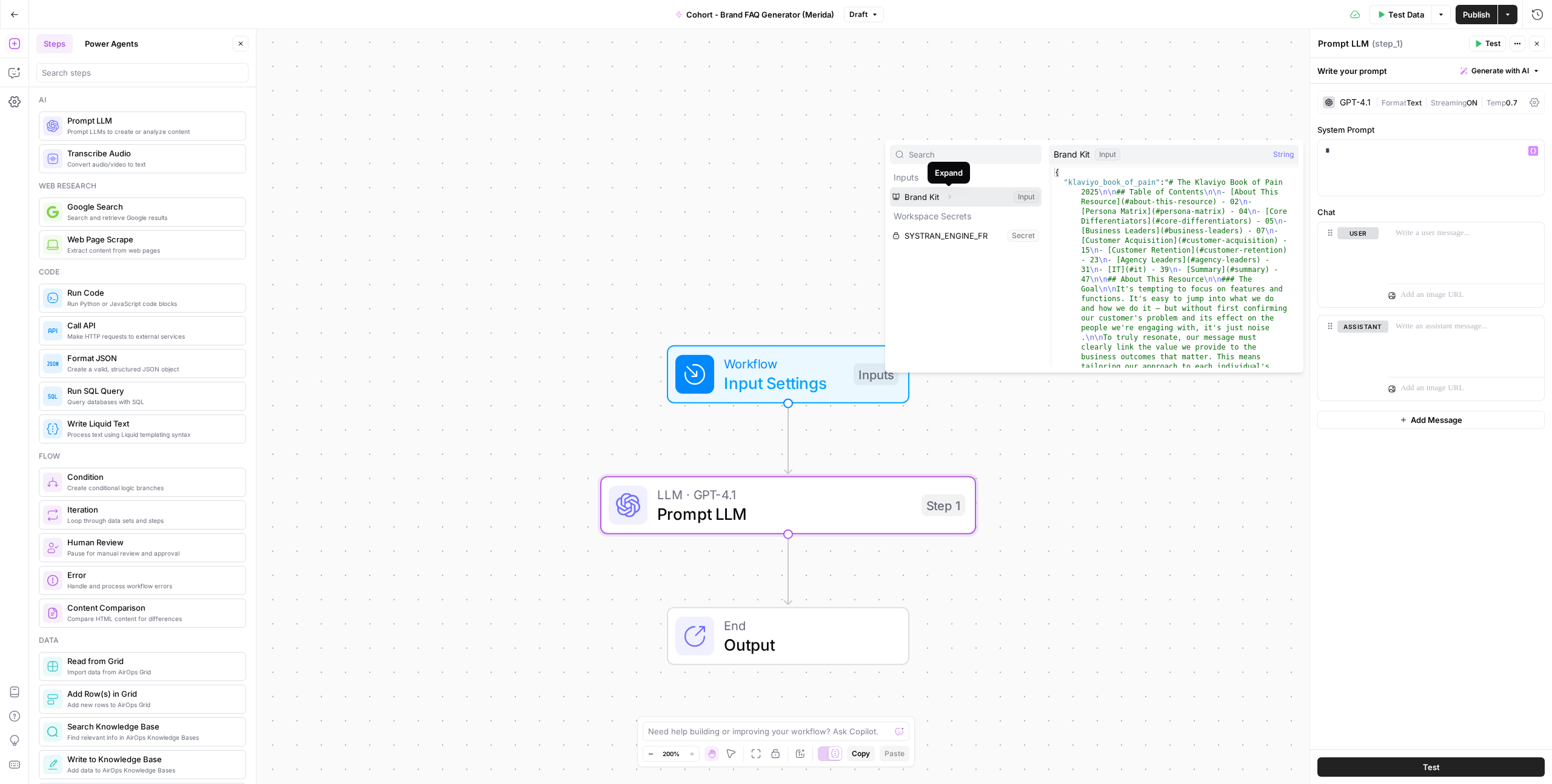
click at [947, 196] on icon "button" at bounding box center [949, 196] width 7 height 7
click at [1401, 152] on p "*" at bounding box center [1431, 151] width 211 height 12
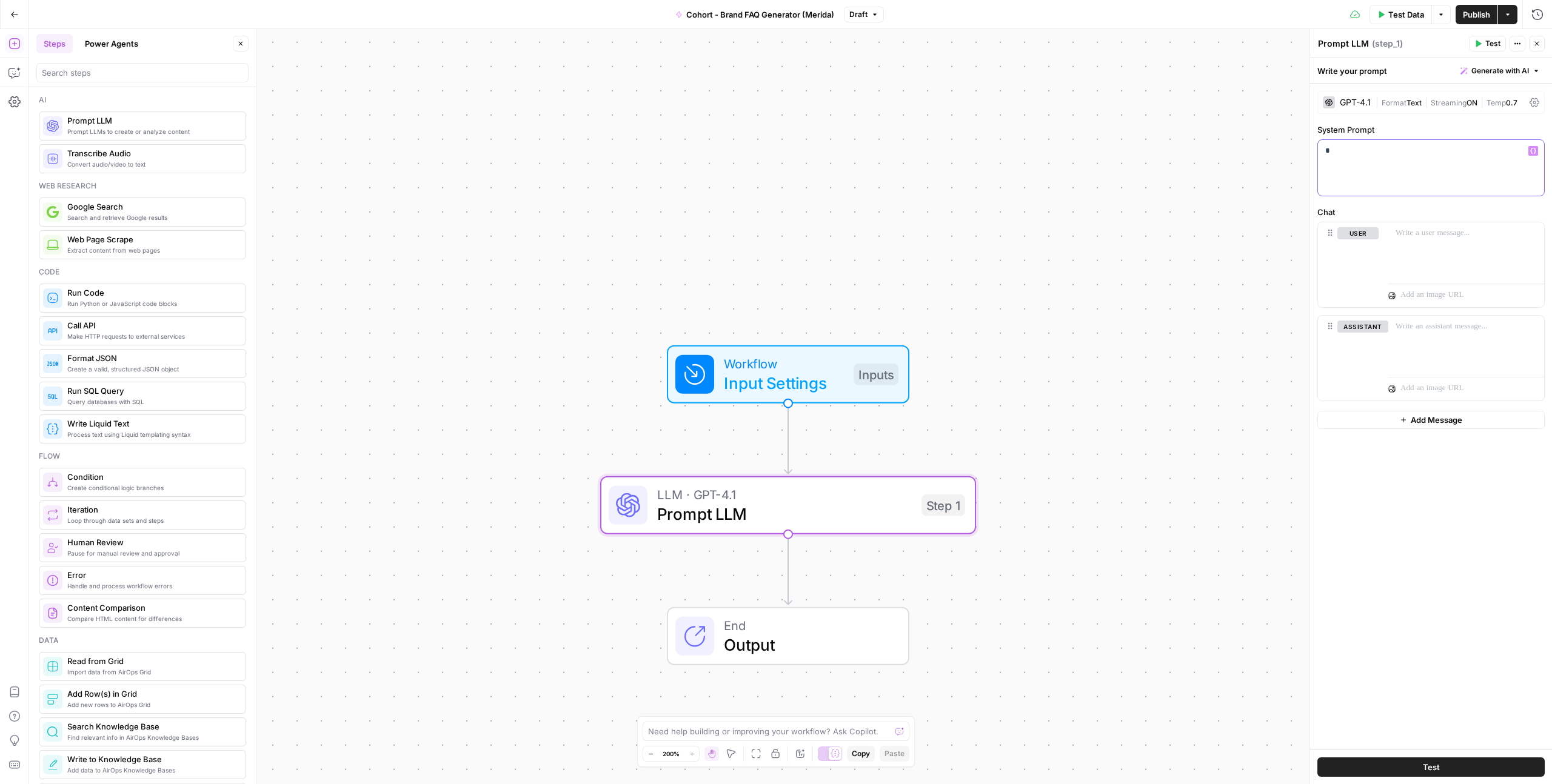
click at [1384, 165] on div "*" at bounding box center [1431, 168] width 226 height 56
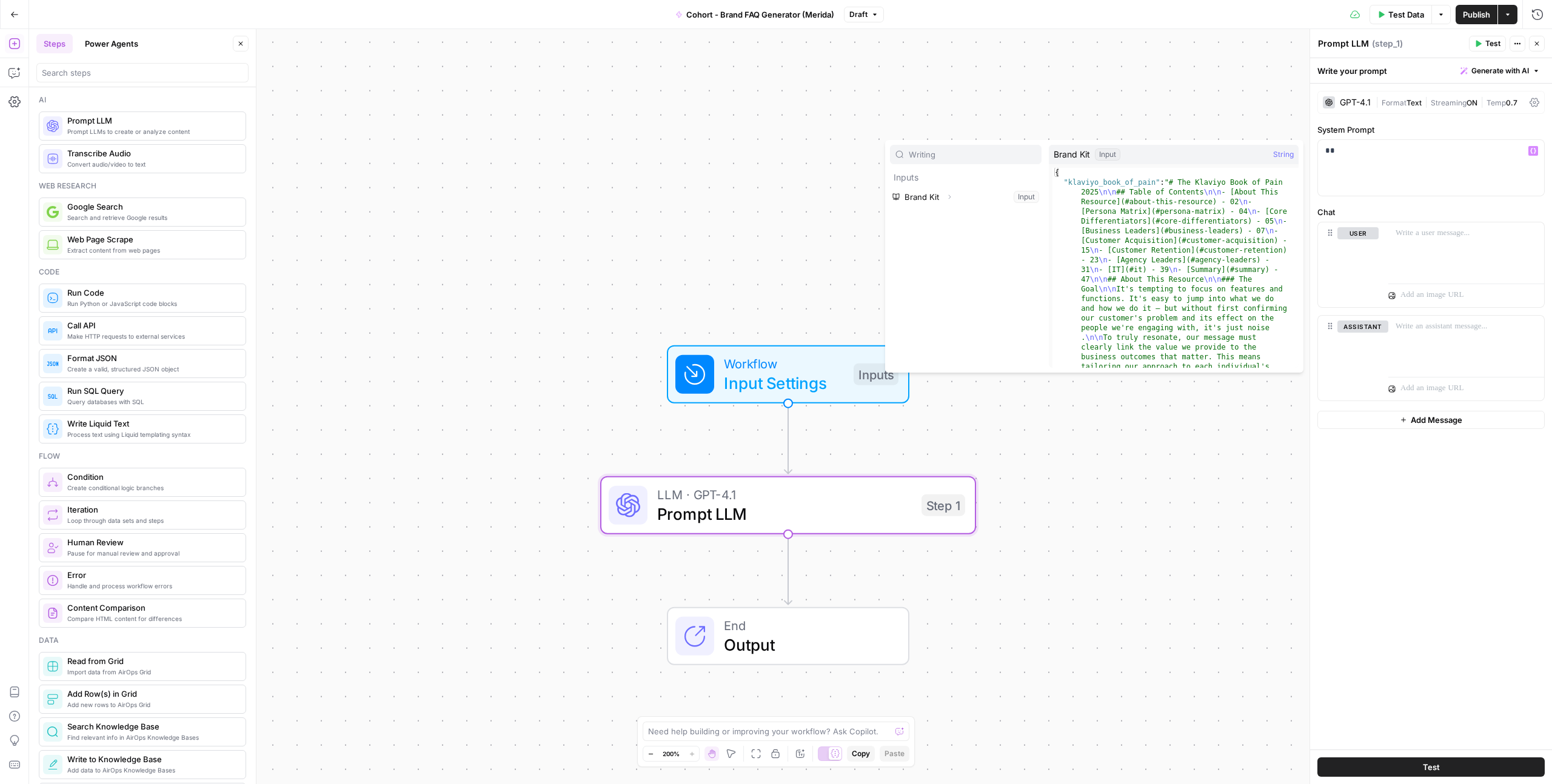
type input "Writing"
click at [1420, 159] on div "**" at bounding box center [1431, 168] width 226 height 56
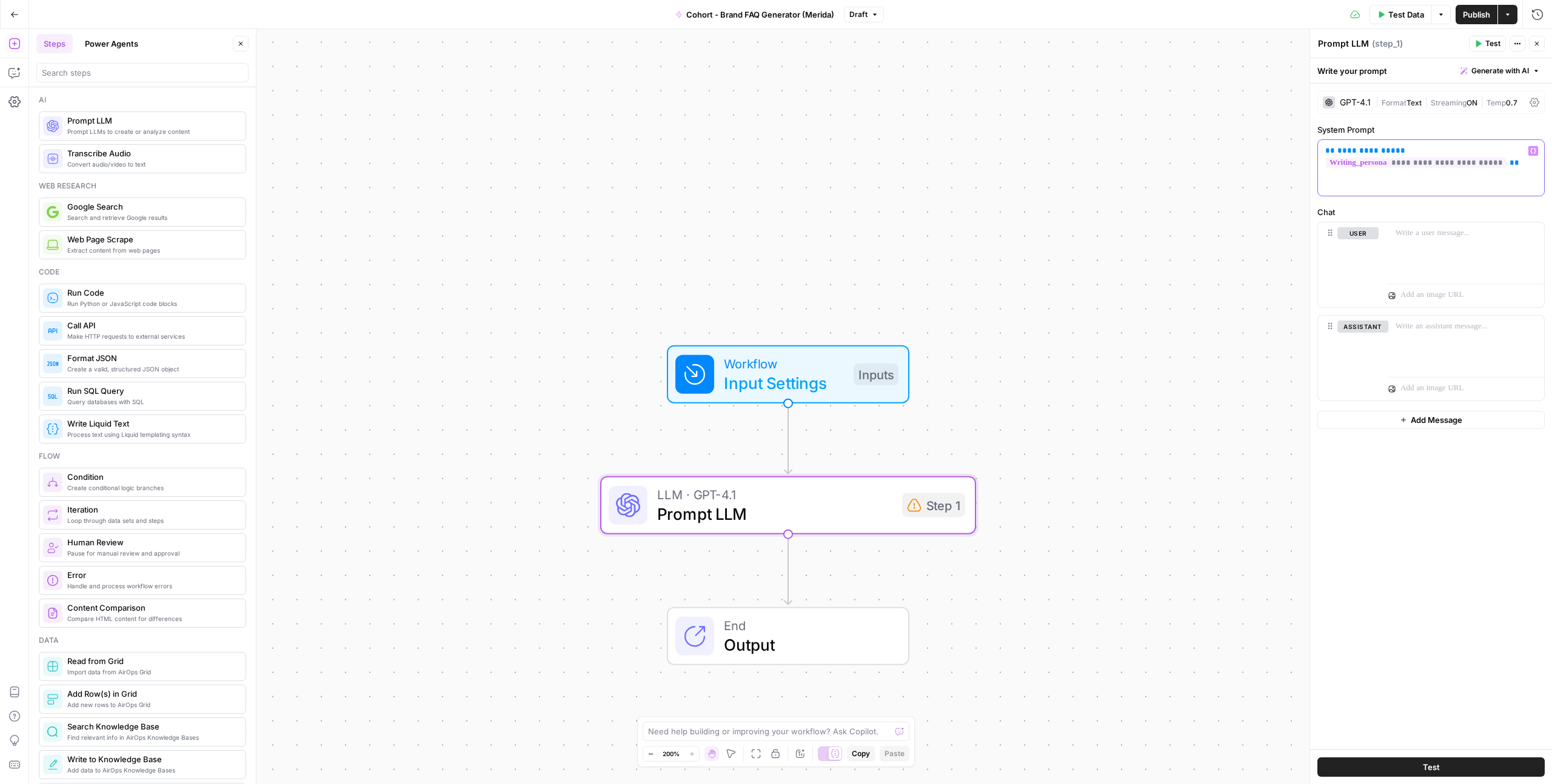
drag, startPoint x: 1398, startPoint y: 150, endPoint x: 1335, endPoint y: 148, distance: 63.0
click at [1335, 148] on p "**********" at bounding box center [1431, 157] width 211 height 24
click at [1534, 151] on icon "button" at bounding box center [1533, 150] width 6 height 6
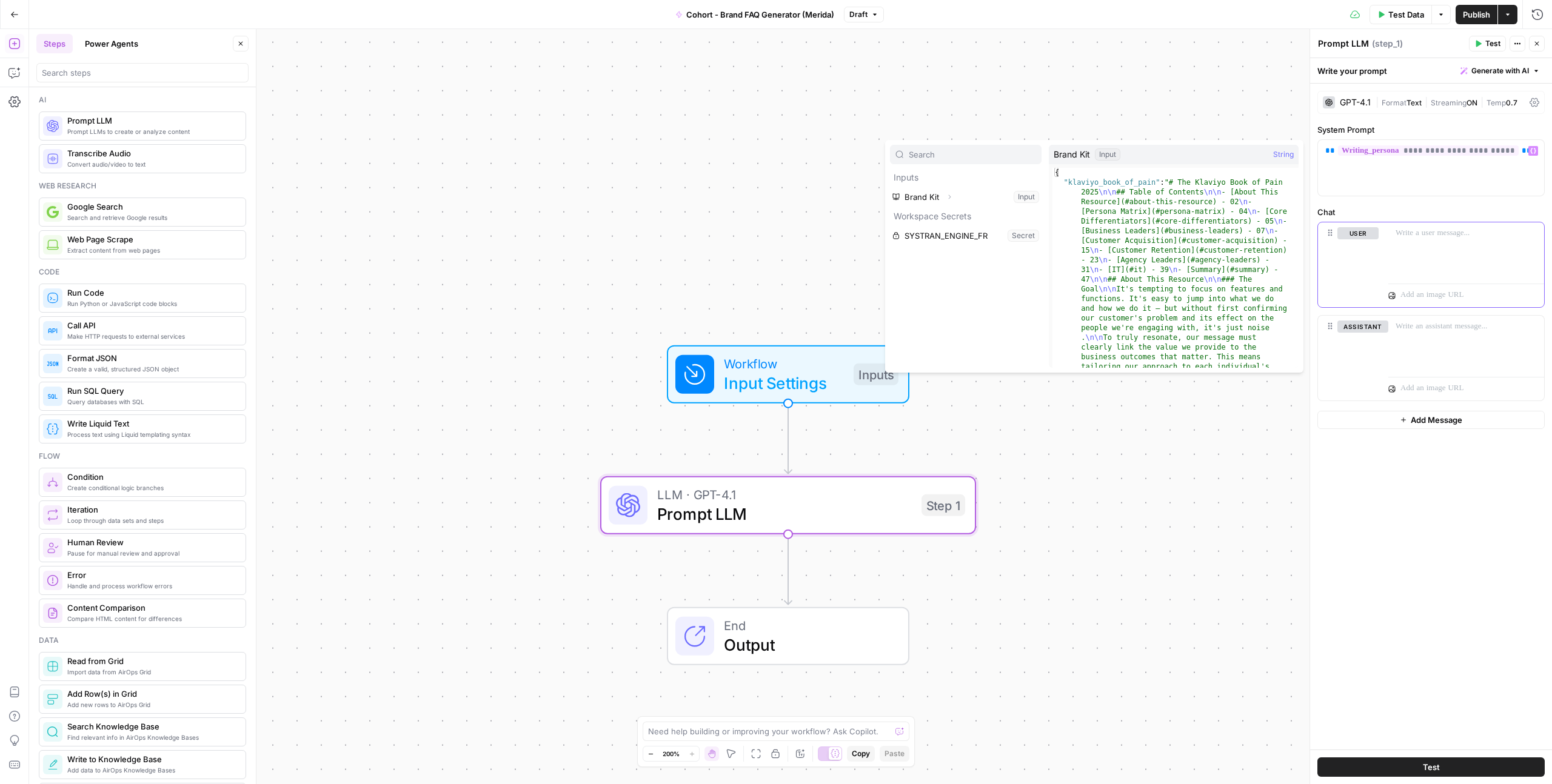
click at [1398, 236] on p at bounding box center [1466, 233] width 141 height 12
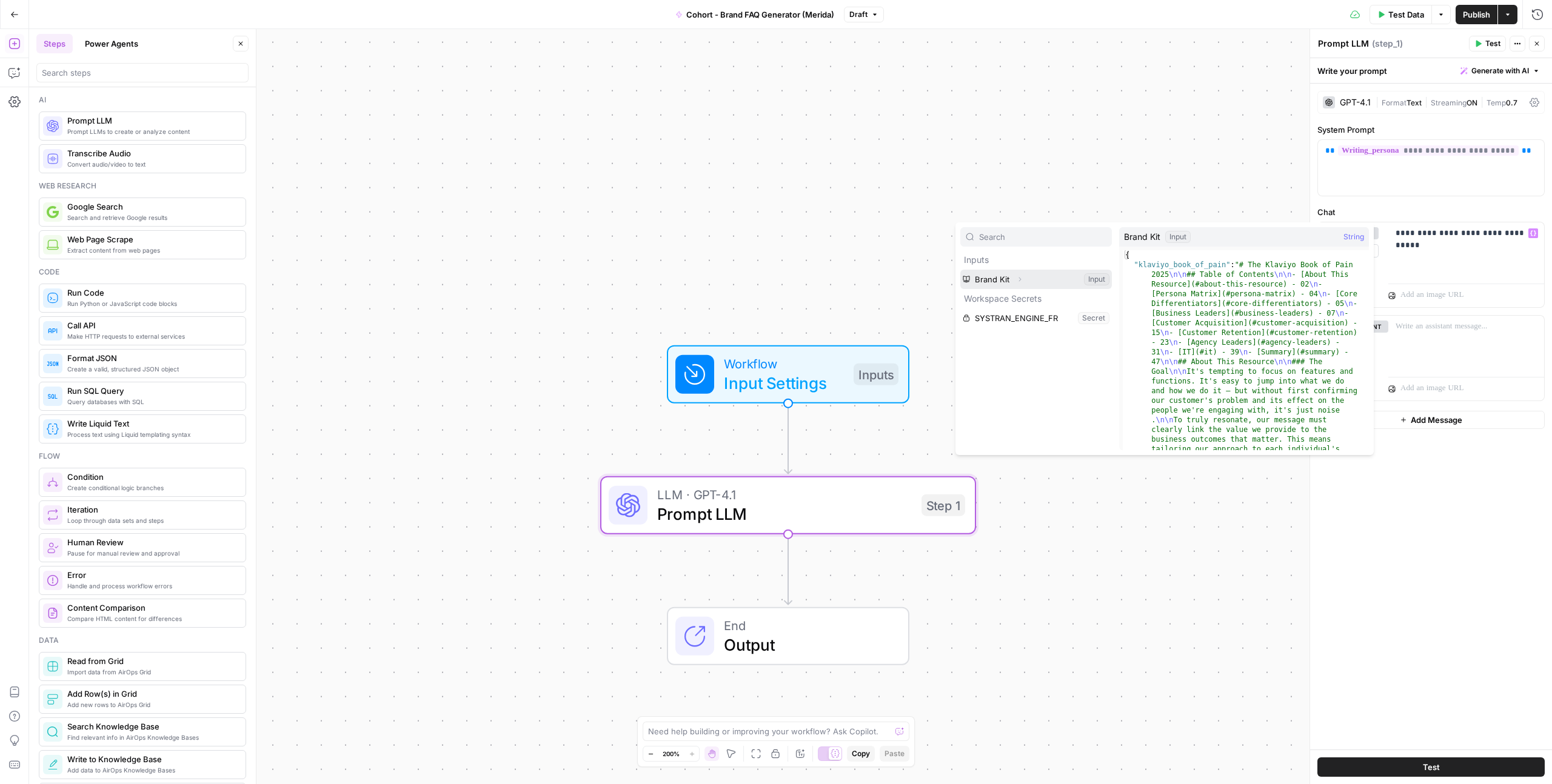
click at [1016, 279] on icon "button" at bounding box center [1019, 279] width 7 height 7
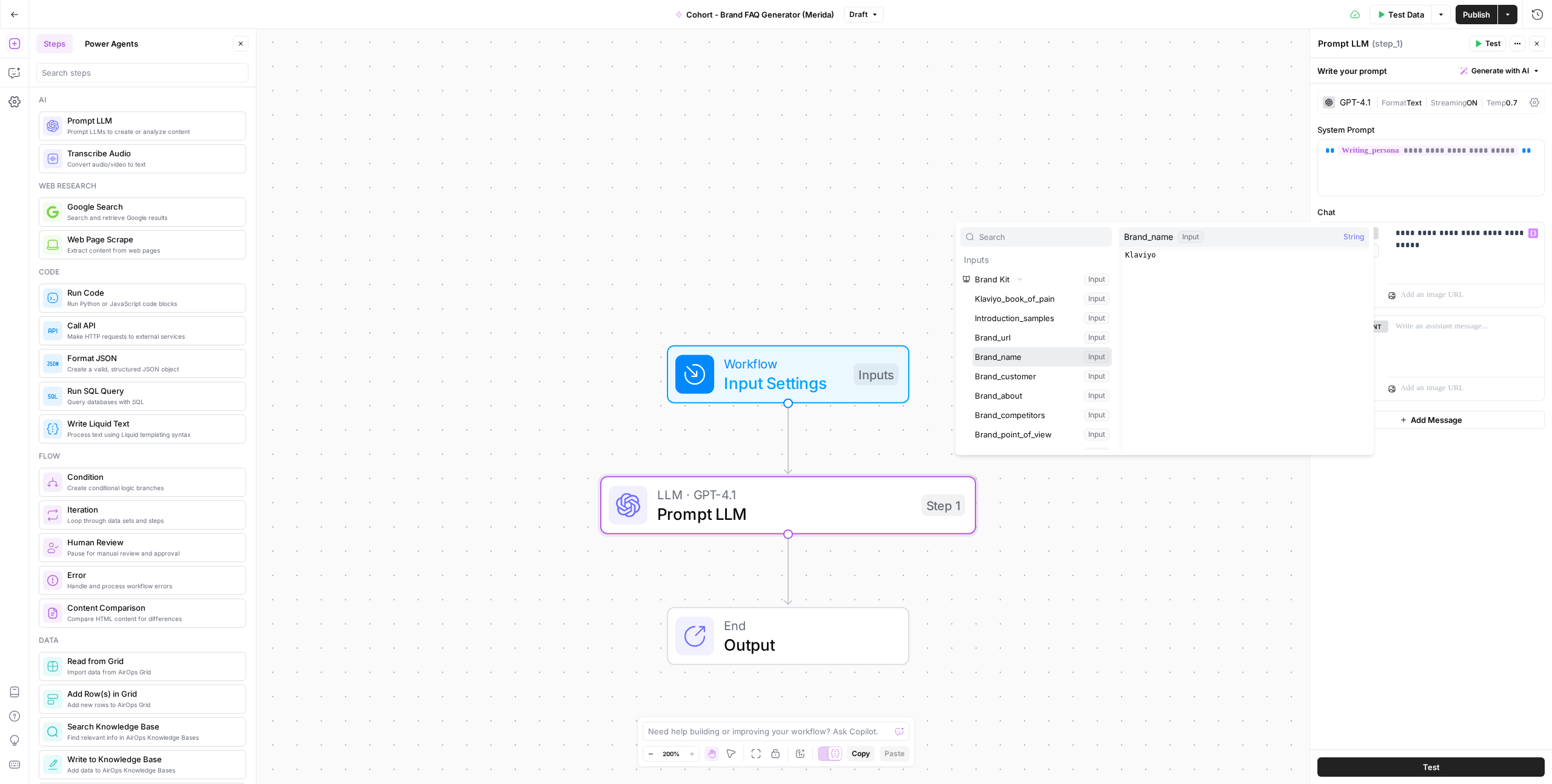
click at [1013, 358] on button "Select variable Brand_name" at bounding box center [1041, 357] width 139 height 19
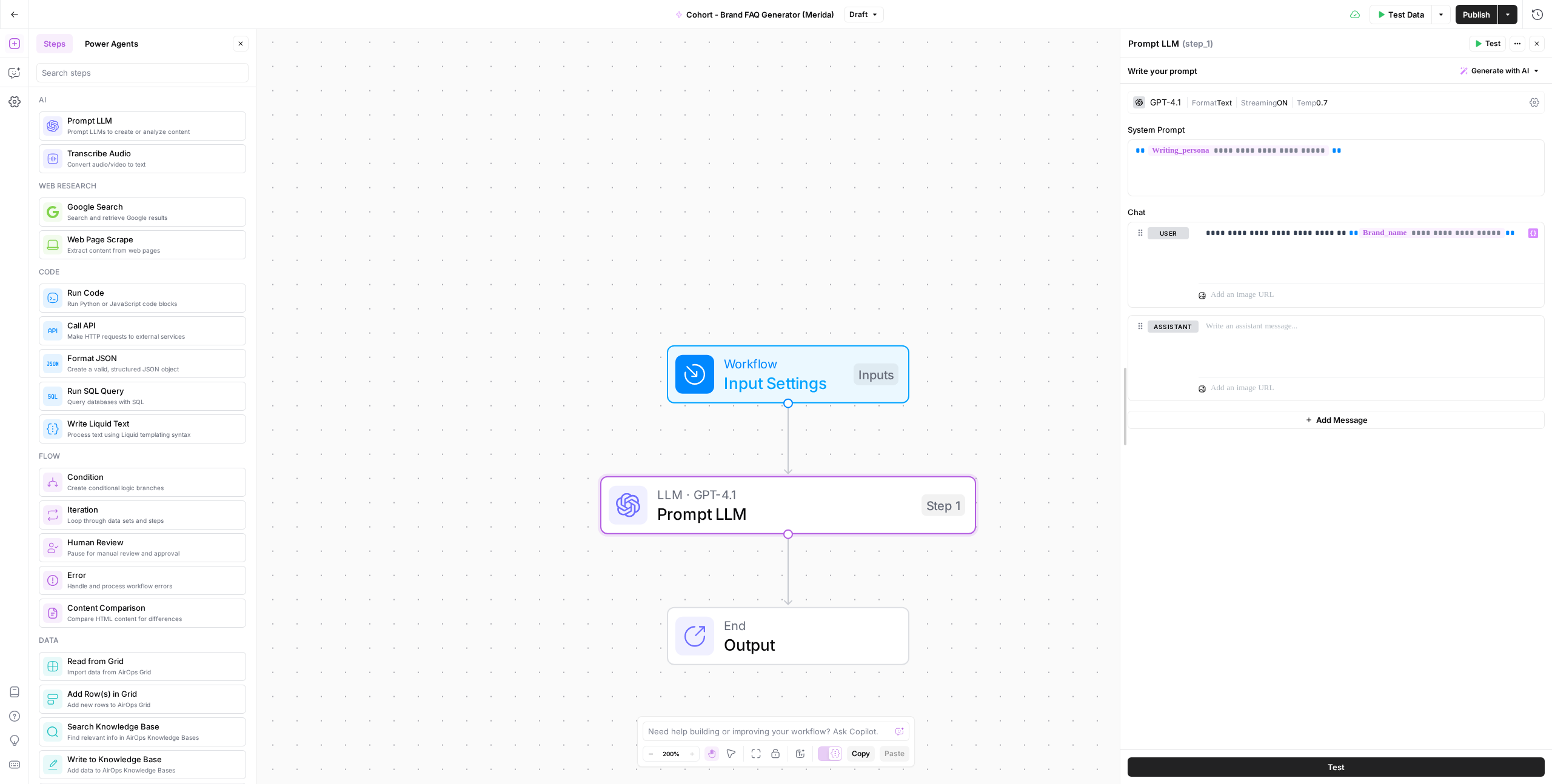
drag, startPoint x: 1313, startPoint y: 168, endPoint x: 1123, endPoint y: 192, distance: 191.5
click at [1498, 235] on p "**********" at bounding box center [1371, 233] width 331 height 12
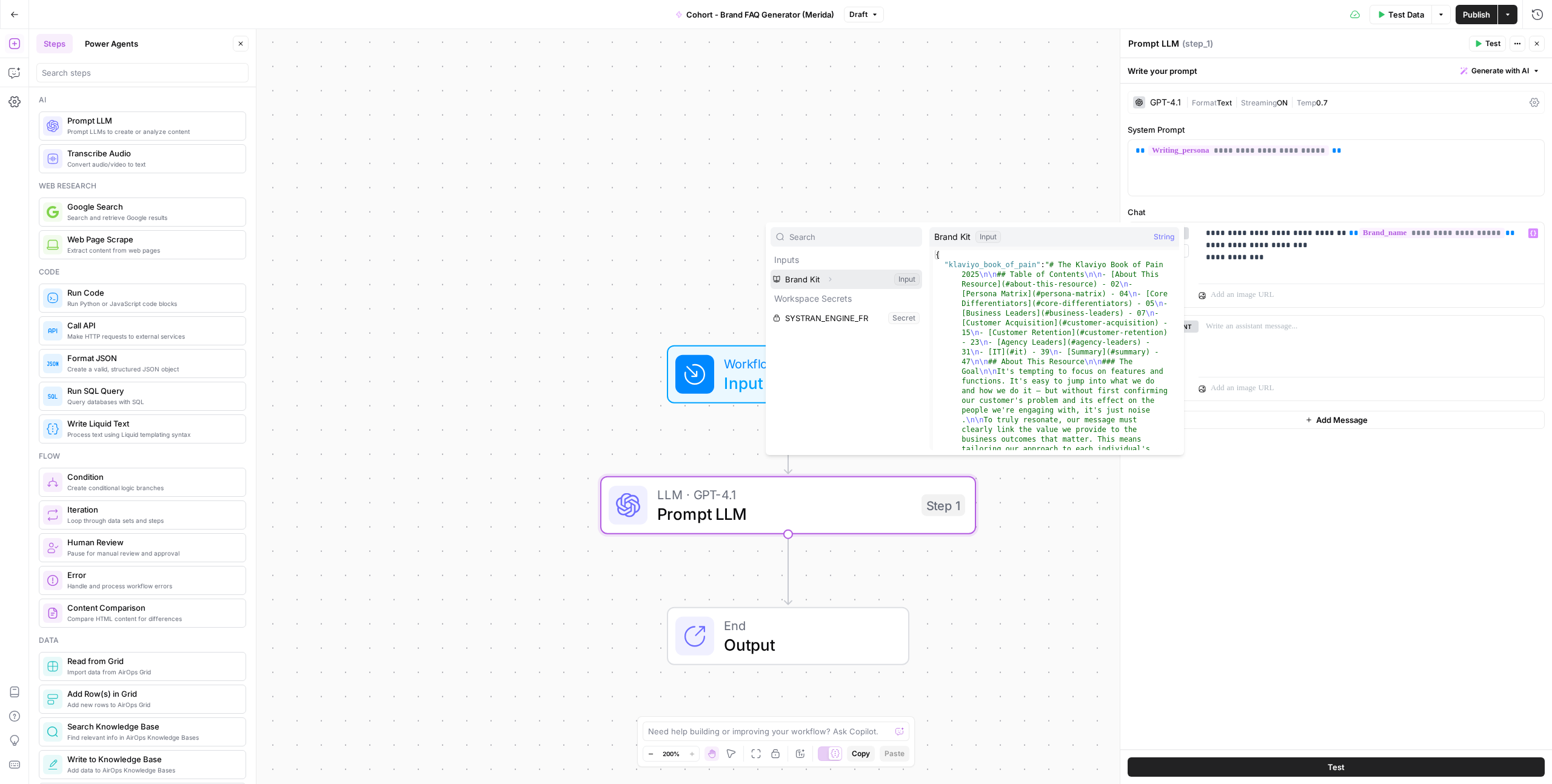
click at [821, 279] on button "Select variable Brand Kit" at bounding box center [846, 279] width 152 height 19
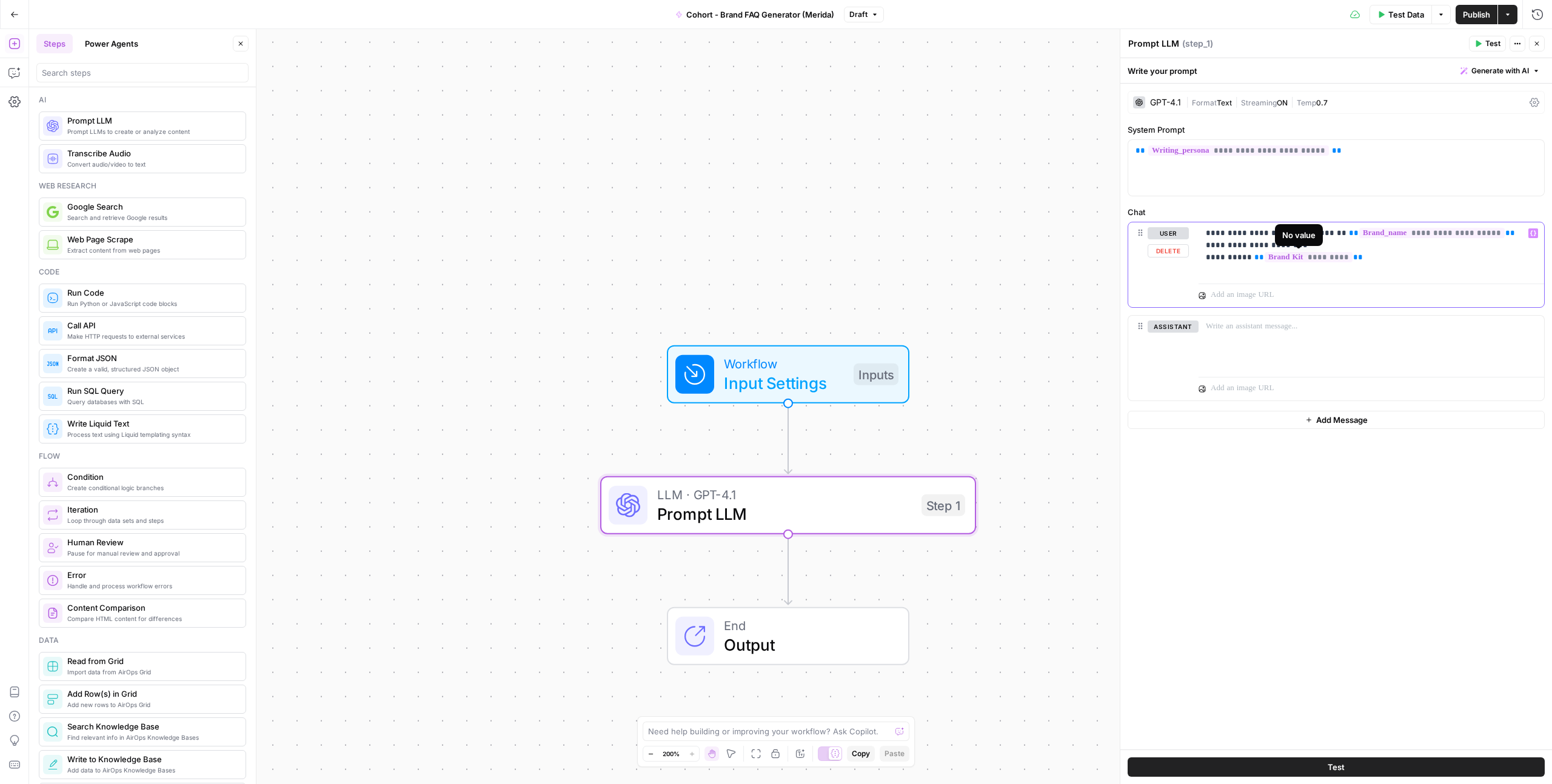
click at [1308, 256] on span "*********" at bounding box center [1308, 257] width 88 height 10
click at [1308, 255] on span "*********" at bounding box center [1308, 257] width 88 height 10
drag, startPoint x: 1349, startPoint y: 253, endPoint x: 1257, endPoint y: 255, distance: 92.0
click at [1257, 255] on p "**********" at bounding box center [1371, 246] width 331 height 36
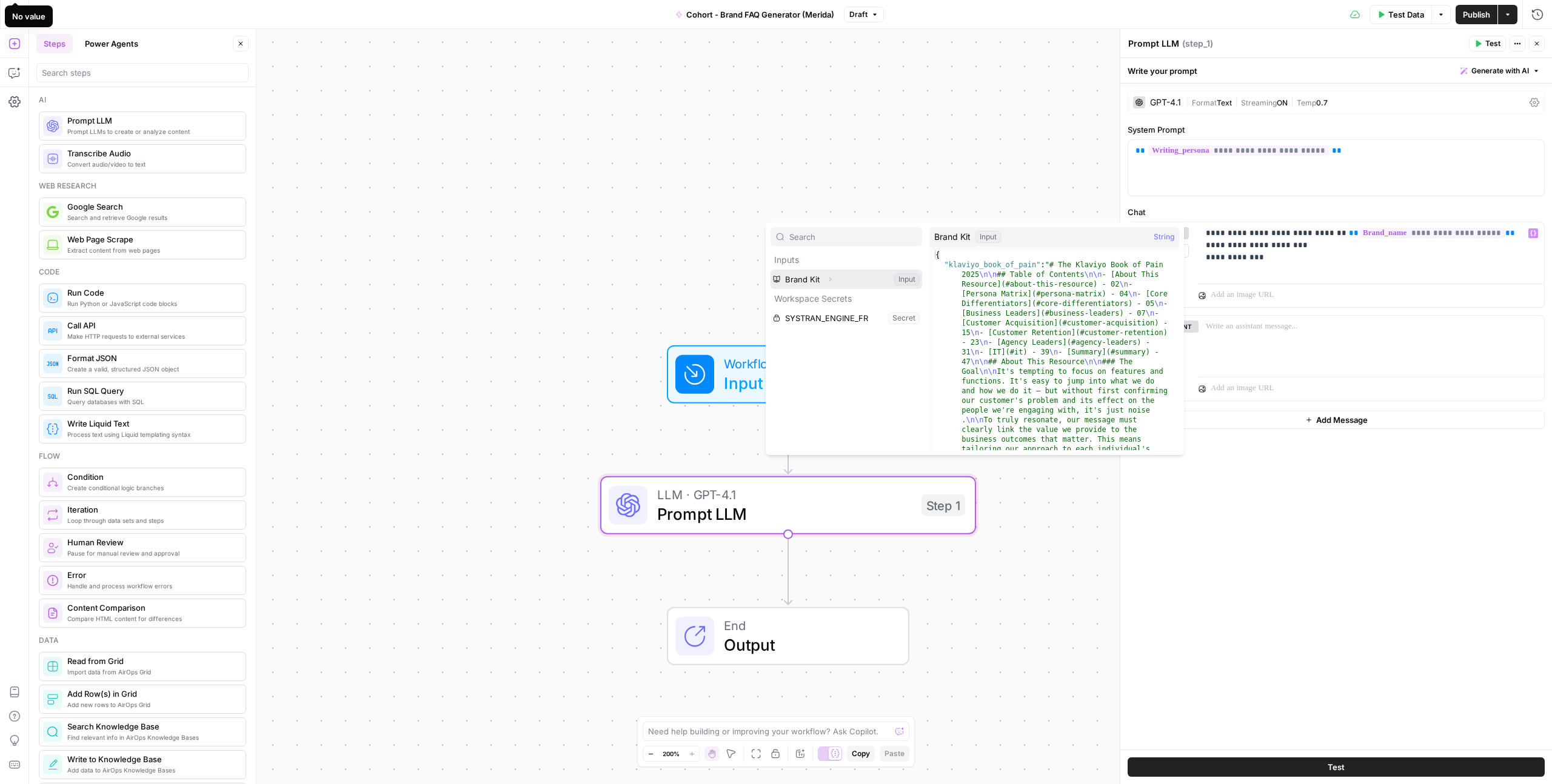
click at [827, 277] on icon "button" at bounding box center [829, 279] width 7 height 7
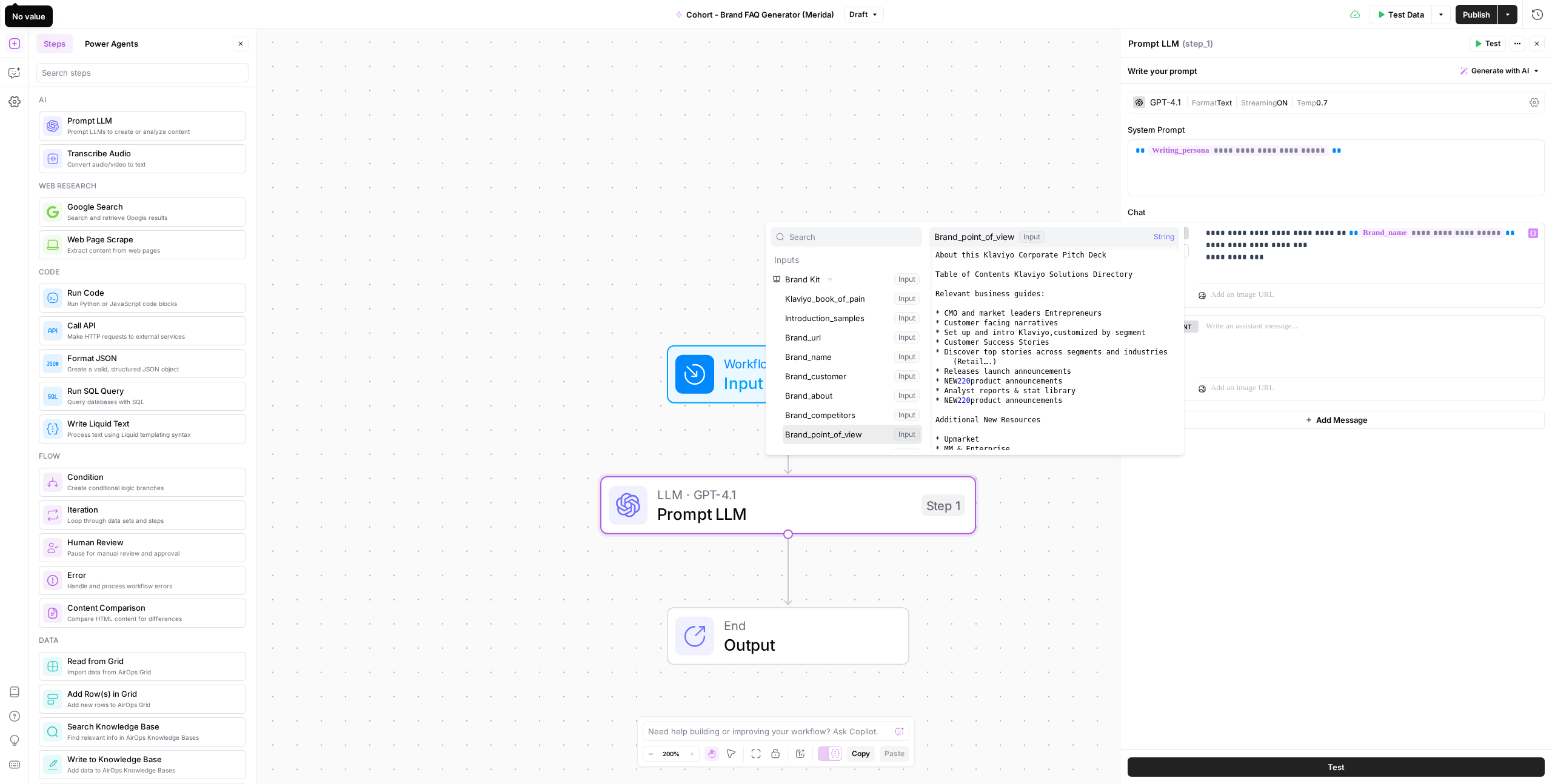
click at [820, 432] on button "Select variable Brand_point_of_view" at bounding box center [852, 435] width 139 height 19
